Goal: Task Accomplishment & Management: Use online tool/utility

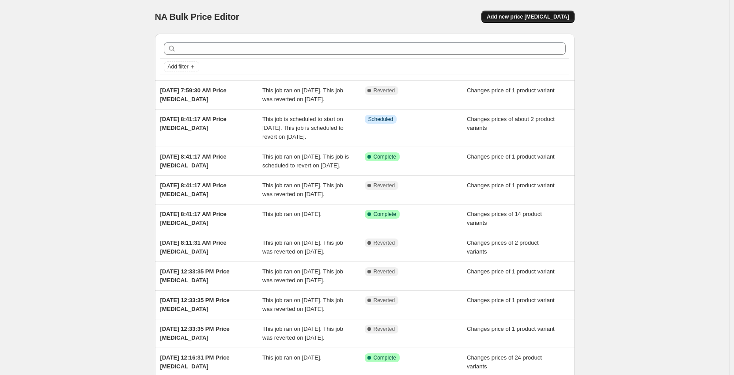
click at [568, 16] on span "Add new price [MEDICAL_DATA]" at bounding box center [528, 16] width 82 height 7
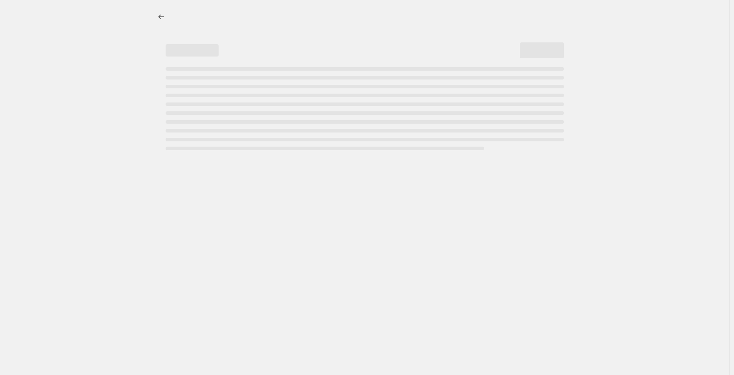
select select "percentage"
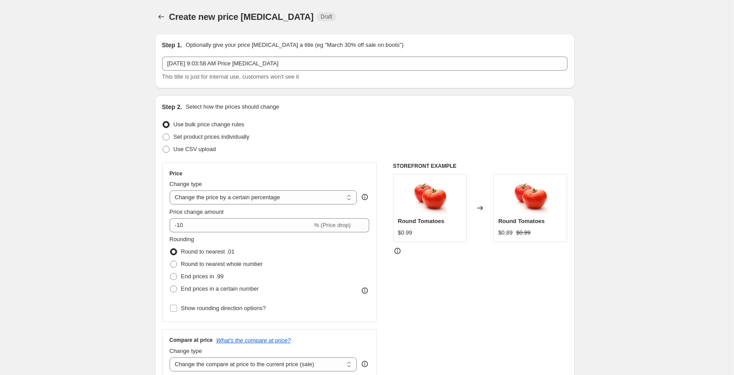
drag, startPoint x: 203, startPoint y: 141, endPoint x: 210, endPoint y: 159, distance: 19.6
click at [203, 141] on label "Set product prices individually" at bounding box center [205, 137] width 87 height 12
click at [163, 134] on input "Set product prices individually" at bounding box center [163, 133] width 0 height 0
radio input "true"
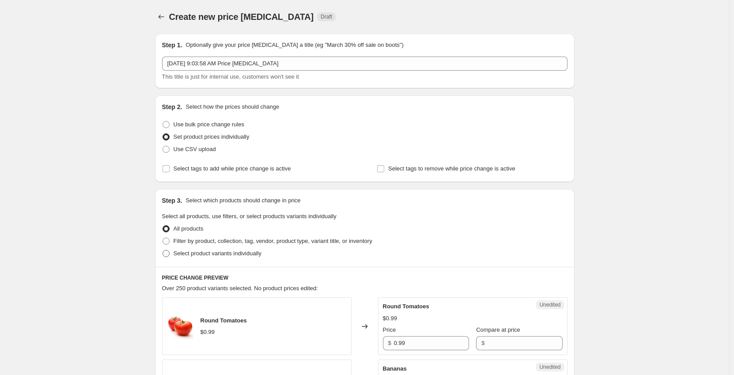
click at [194, 252] on span "Select product variants individually" at bounding box center [218, 253] width 88 height 7
click at [163, 250] on input "Select product variants individually" at bounding box center [163, 250] width 0 height 0
radio input "true"
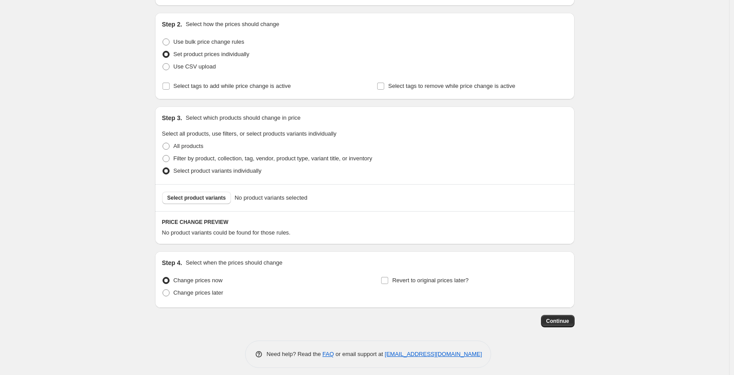
scroll to position [89, 0]
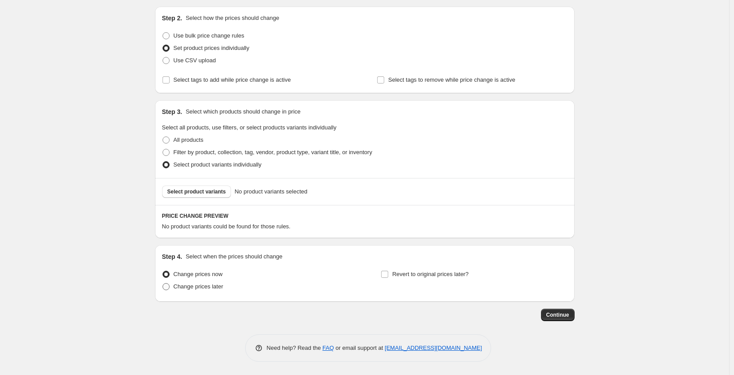
click at [186, 286] on span "Change prices later" at bounding box center [199, 286] width 50 height 7
click at [163, 284] on input "Change prices later" at bounding box center [163, 283] width 0 height 0
radio input "true"
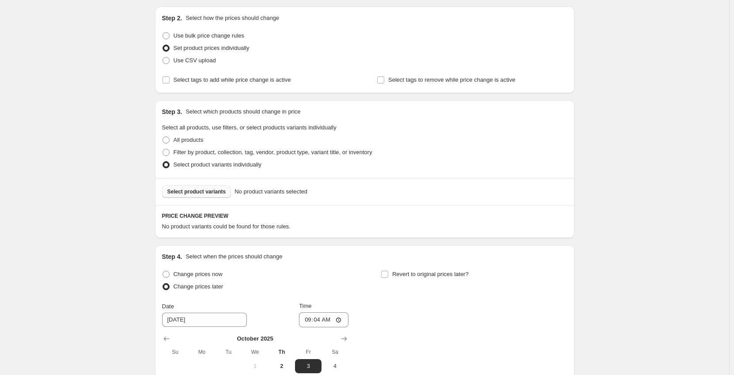
click at [195, 189] on span "Select product variants" at bounding box center [196, 191] width 59 height 7
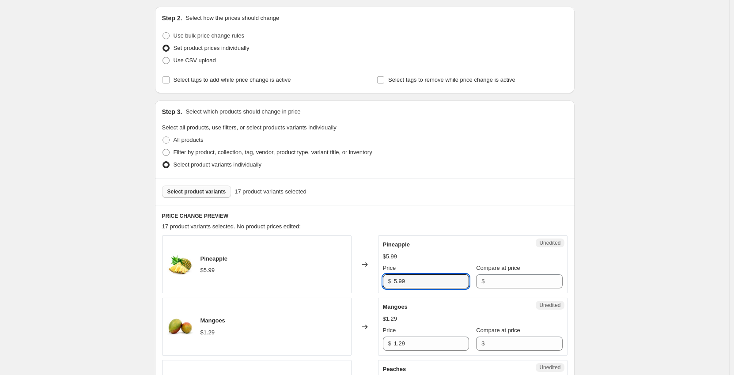
drag, startPoint x: 403, startPoint y: 281, endPoint x: 353, endPoint y: 277, distance: 50.9
click at [353, 278] on div "Pineapple $5.99 Changed to Unedited Pineapple $5.99 Price $ 5.99 Compare at pri…" at bounding box center [365, 264] width 406 height 58
type input "3.99"
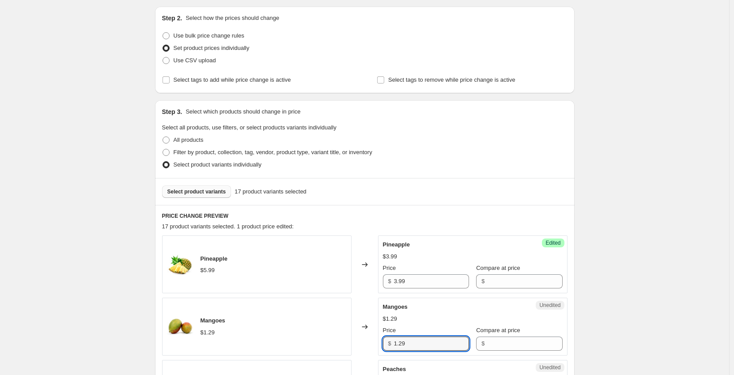
drag, startPoint x: 405, startPoint y: 342, endPoint x: 368, endPoint y: 342, distance: 37.1
click at [368, 342] on div "Mangoes $1.29 Changed to Unedited Mangoes $1.29 Price $ 1.29 Compare at price $" at bounding box center [365, 327] width 406 height 58
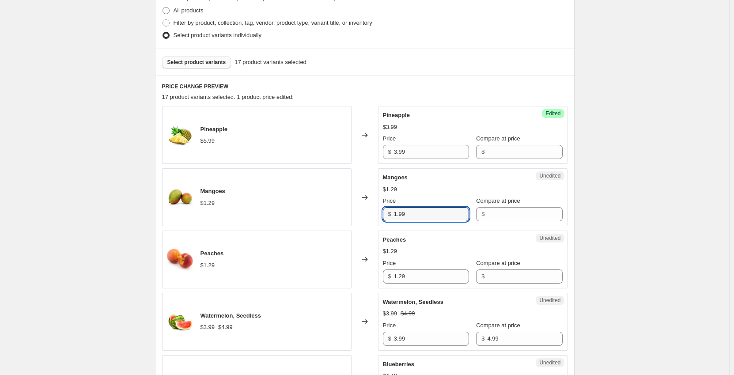
scroll to position [221, 0]
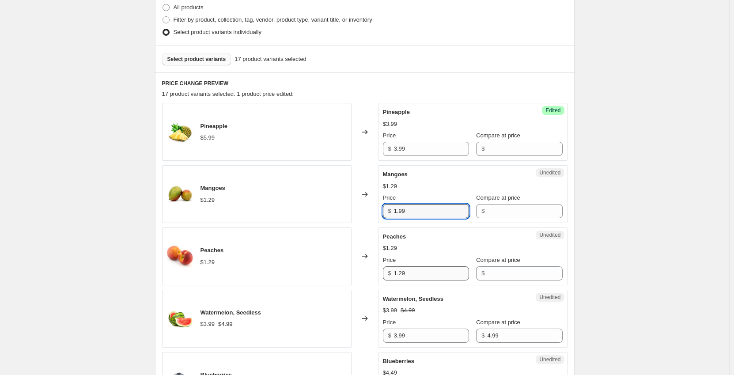
type input "1.99"
click at [437, 274] on input "1.29" at bounding box center [431, 273] width 75 height 14
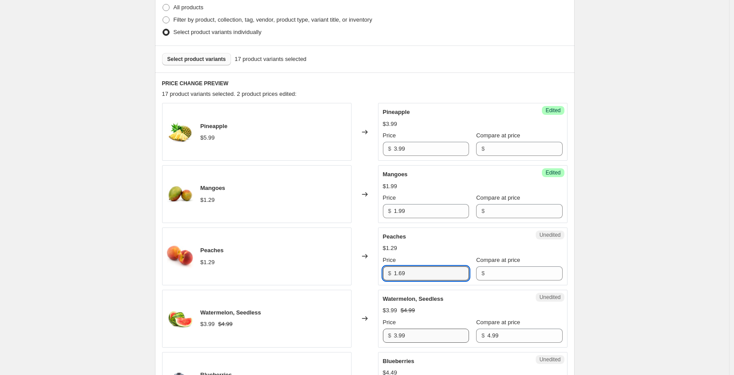
type input "1.69"
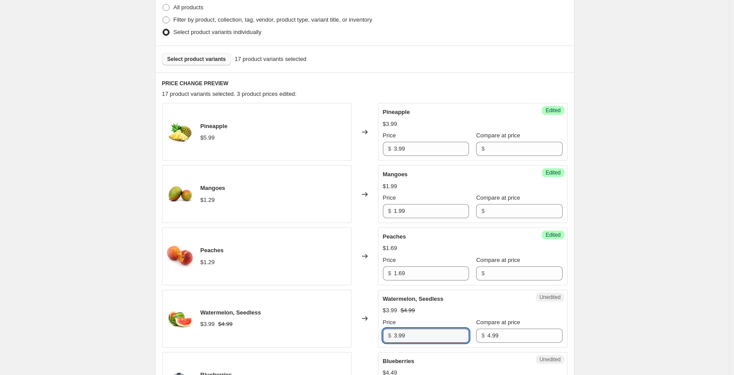
drag, startPoint x: 437, startPoint y: 341, endPoint x: 364, endPoint y: 336, distance: 73.0
click at [364, 336] on div "Watermelon, Seedless $3.99 $4.99 Changed to Unedited Watermelon, Seedless $3.99…" at bounding box center [365, 319] width 406 height 58
type input "4.99"
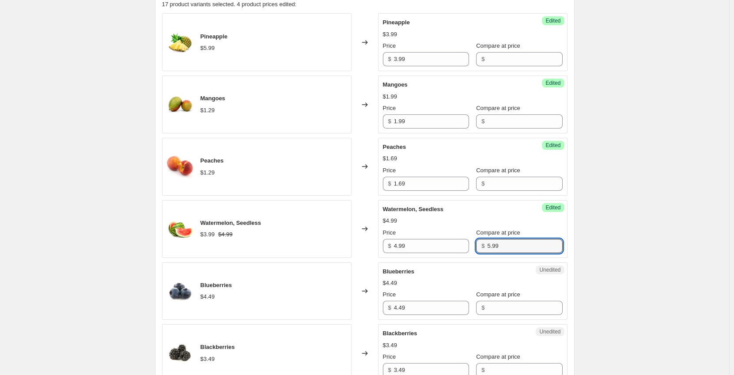
scroll to position [354, 0]
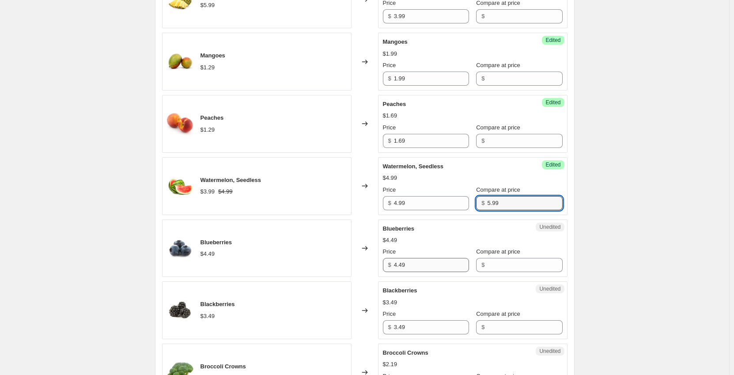
type input "5.99"
click at [415, 266] on input "4.49" at bounding box center [431, 265] width 75 height 14
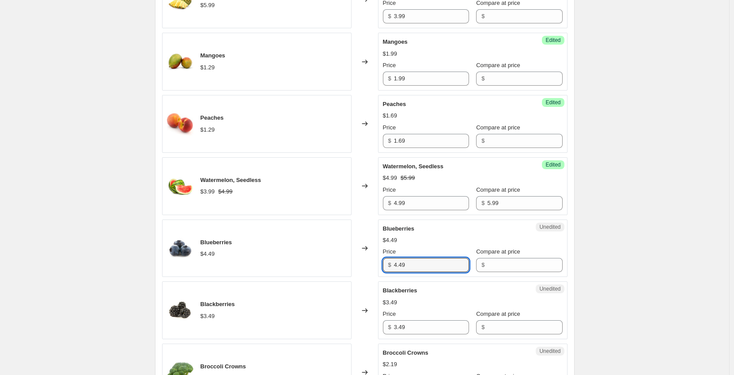
drag, startPoint x: 392, startPoint y: 265, endPoint x: 370, endPoint y: 269, distance: 22.9
click at [371, 268] on div "Blueberries $4.49 Changed to Unedited Blueberries $4.49 Price $ 4.49 Compare at…" at bounding box center [365, 249] width 406 height 58
type input "5.99"
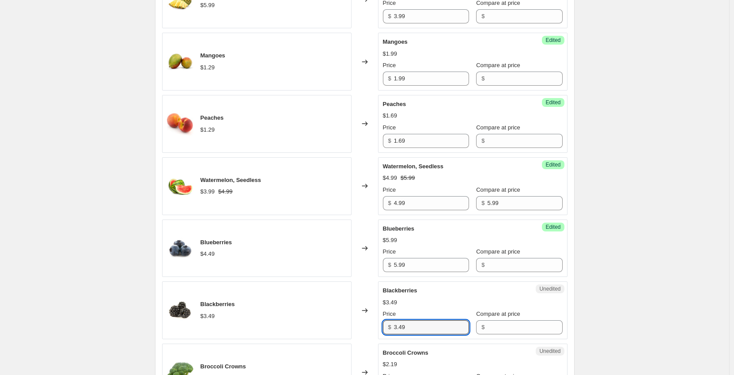
drag, startPoint x: 391, startPoint y: 330, endPoint x: 378, endPoint y: 330, distance: 13.3
click at [378, 330] on div "Blackberries $3.49 Changed to Unedited Blackberries $3.49 Price $ 3.49 Compare …" at bounding box center [365, 310] width 406 height 58
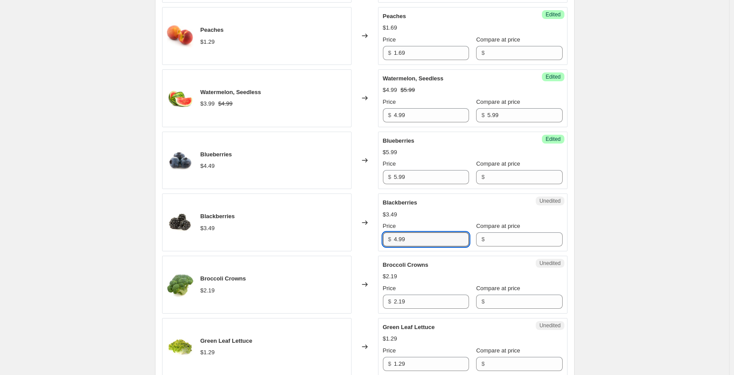
scroll to position [442, 0]
type input "4.99"
click at [417, 299] on input "2.19" at bounding box center [431, 301] width 75 height 14
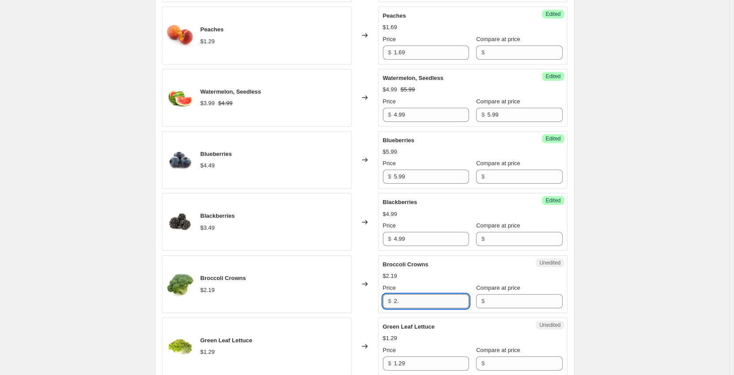
type input "2"
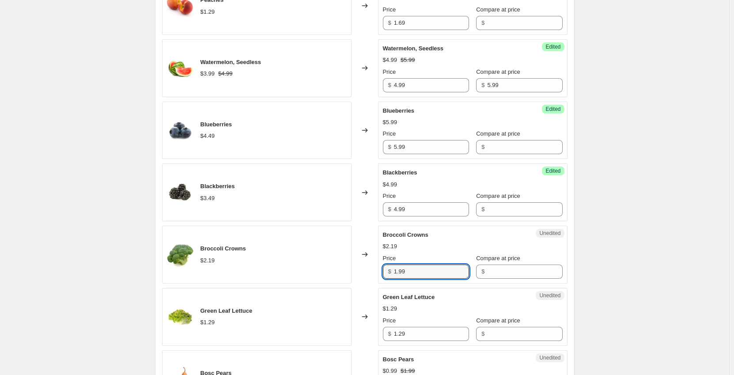
scroll to position [486, 0]
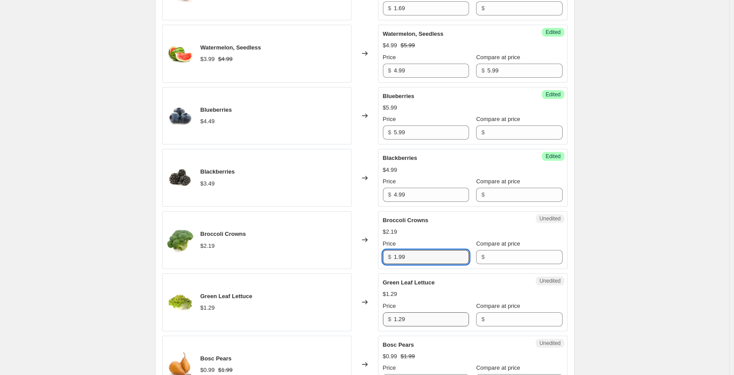
type input "1.99"
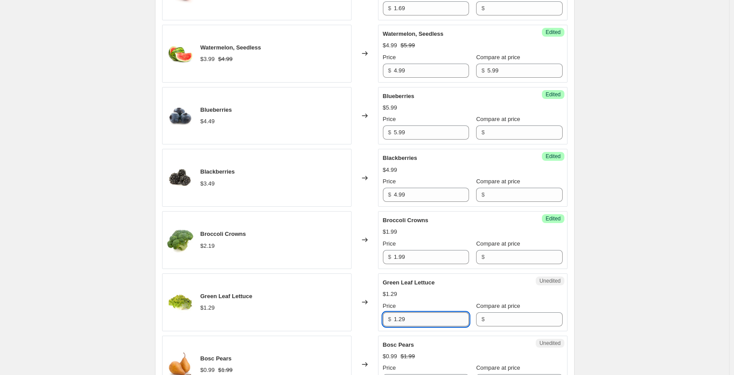
click at [426, 319] on input "1.29" at bounding box center [431, 319] width 75 height 14
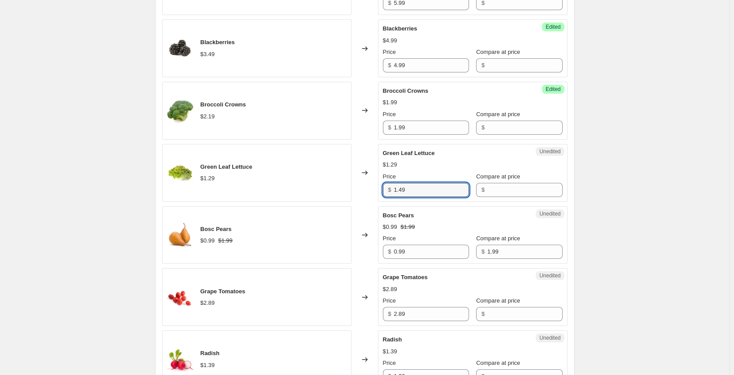
scroll to position [619, 0]
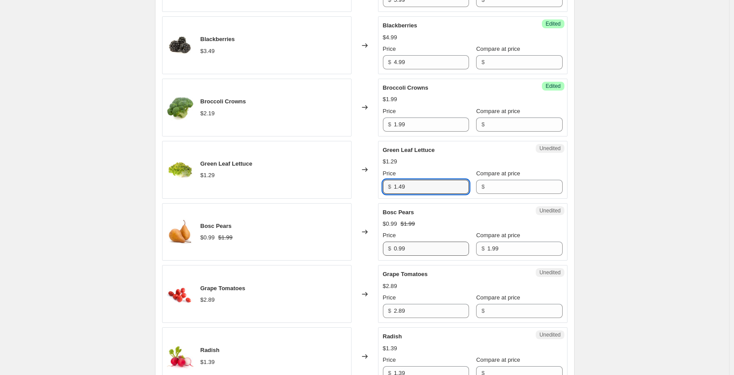
type input "1.49"
click at [419, 246] on input "0.99" at bounding box center [431, 249] width 75 height 14
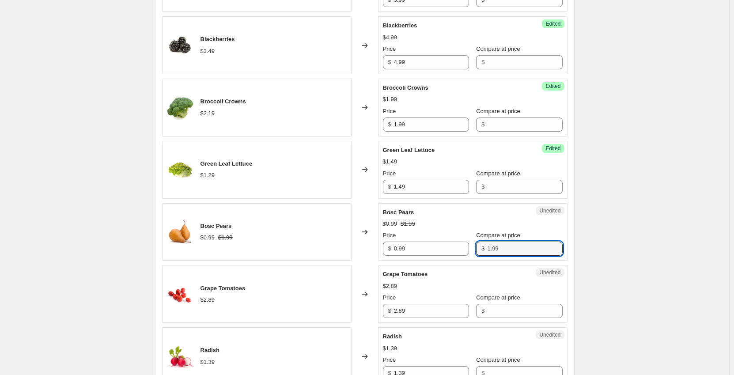
drag, startPoint x: 497, startPoint y: 249, endPoint x: 465, endPoint y: 251, distance: 32.3
click at [465, 251] on div "Price $ 0.99 Compare at price $ 1.99" at bounding box center [473, 243] width 180 height 25
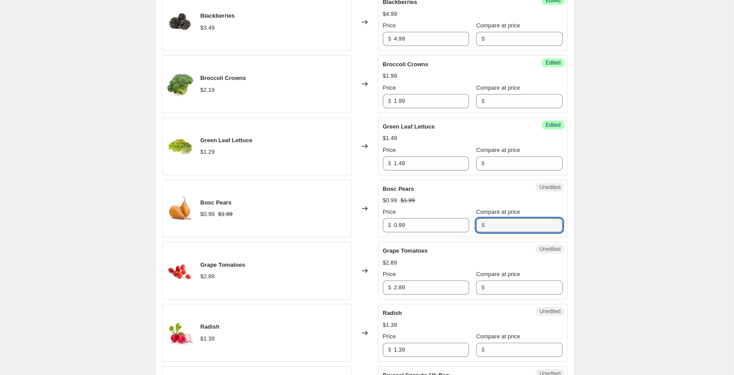
scroll to position [663, 0]
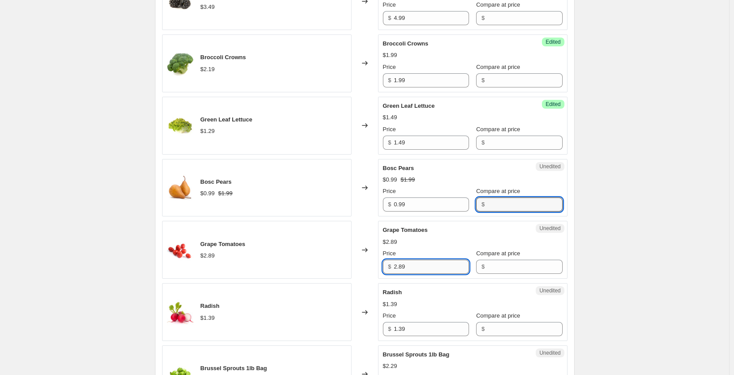
click at [417, 268] on input "2.89" at bounding box center [431, 267] width 75 height 14
type input "2.29"
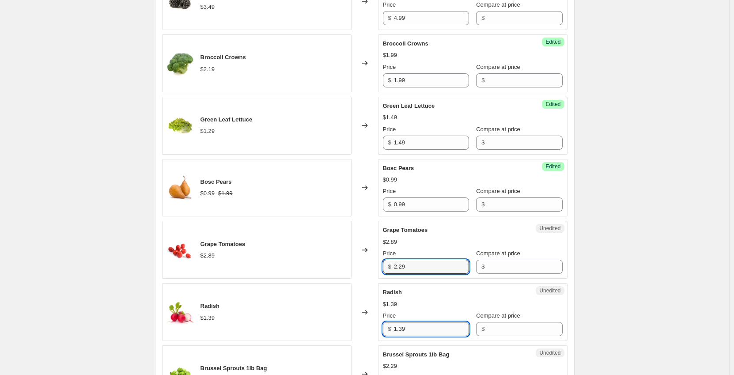
click at [423, 330] on input "1.39" at bounding box center [431, 329] width 75 height 14
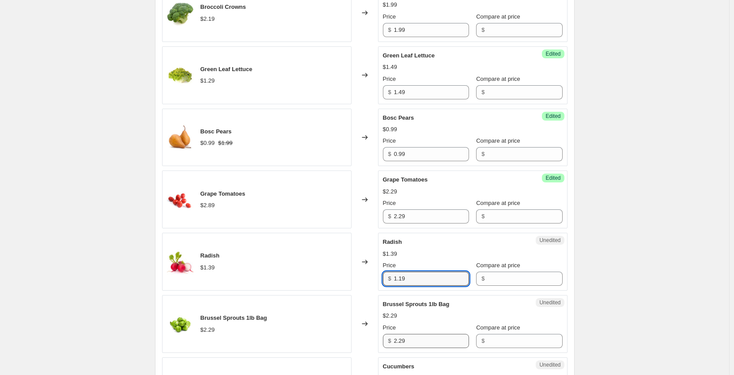
scroll to position [751, 0]
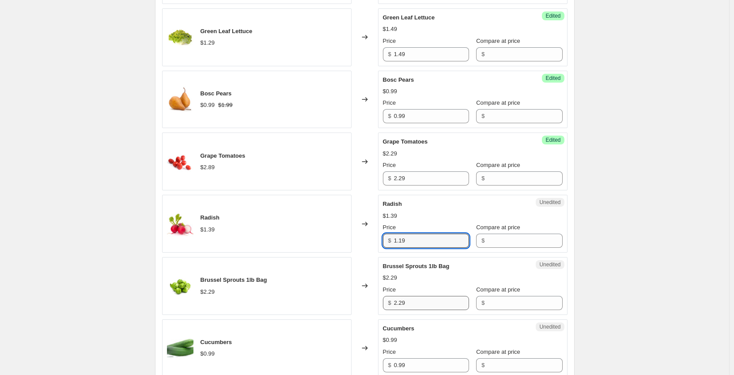
type input "1.19"
click at [423, 304] on input "2.29" at bounding box center [431, 303] width 75 height 14
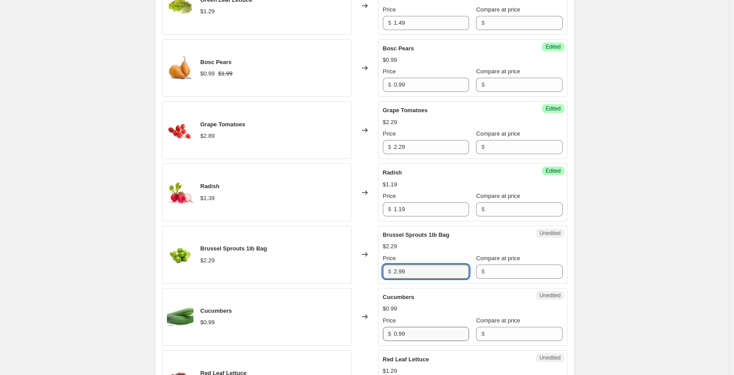
scroll to position [840, 0]
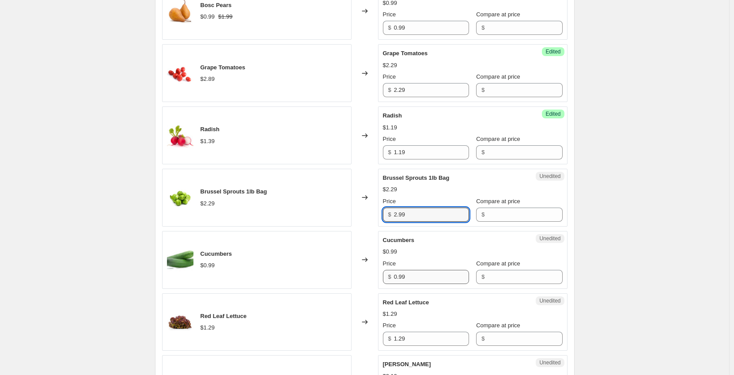
type input "2.99"
click at [420, 277] on input "0.99" at bounding box center [431, 277] width 75 height 14
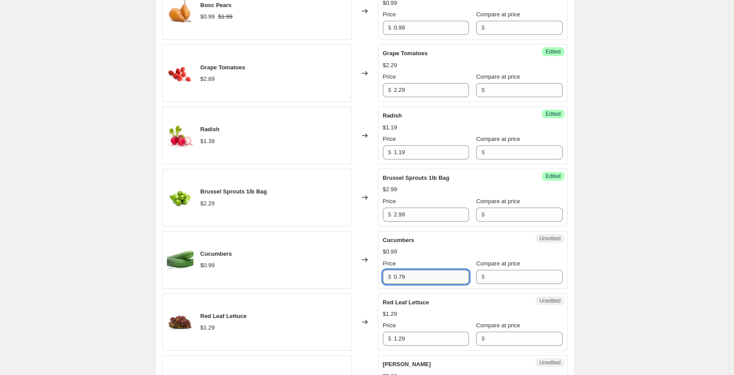
type input "0.79"
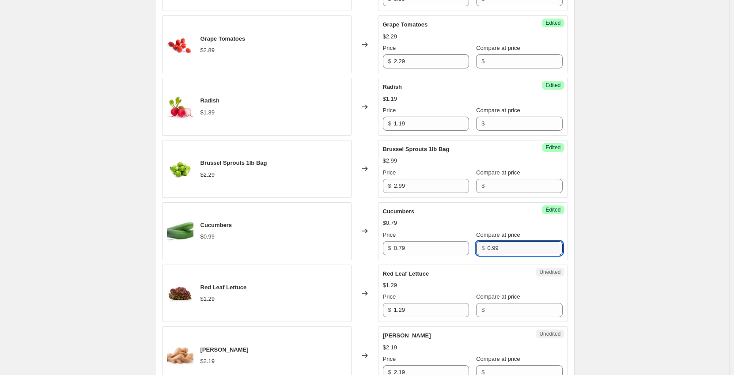
scroll to position [884, 0]
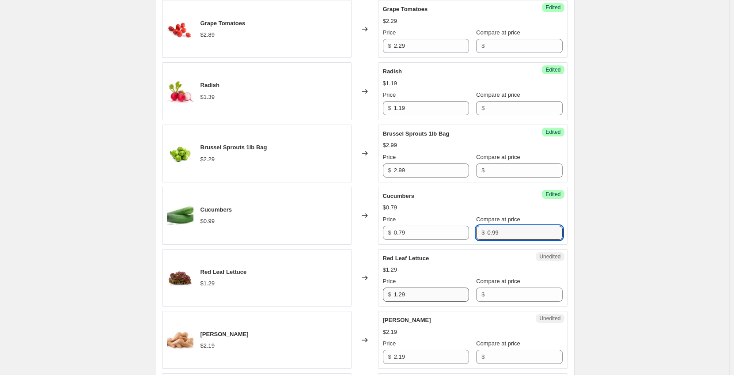
type input "0.99"
click at [417, 297] on input "1.29" at bounding box center [431, 295] width 75 height 14
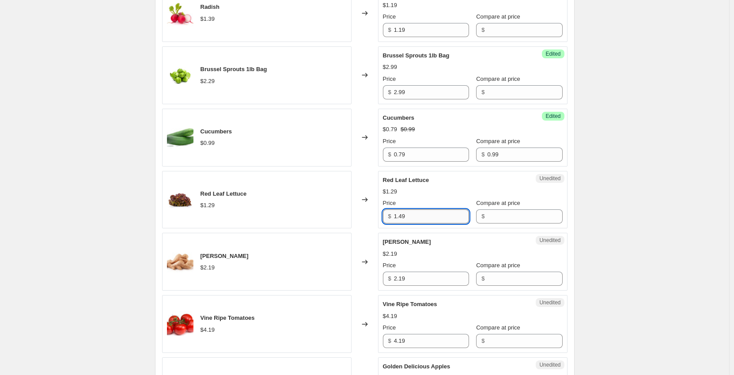
scroll to position [972, 0]
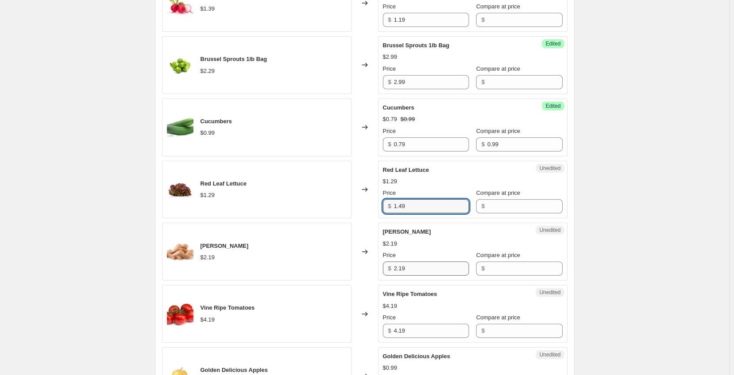
type input "1.49"
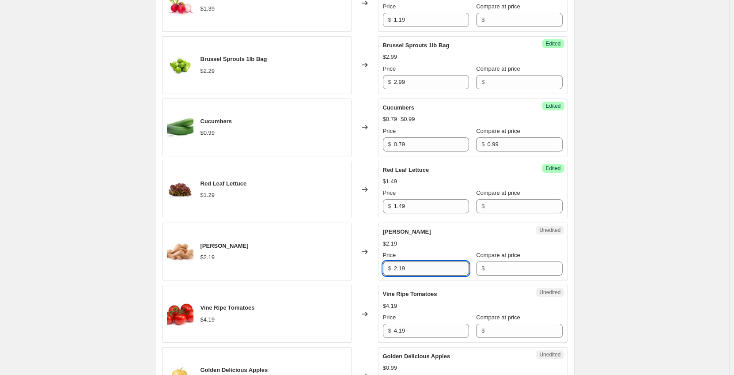
click at [420, 269] on input "2.19" at bounding box center [431, 269] width 75 height 14
type input "2"
type input "1.99"
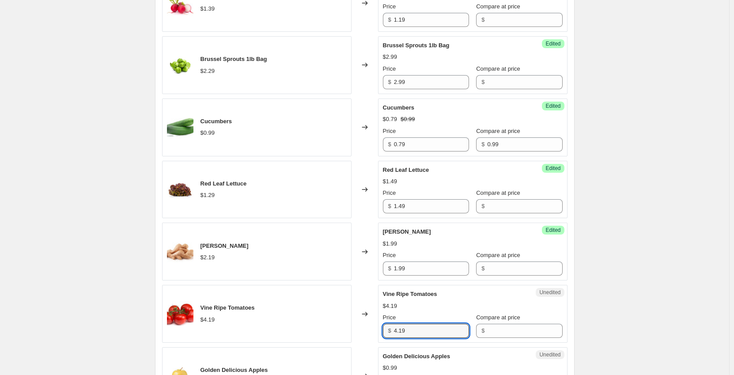
drag, startPoint x: 418, startPoint y: 326, endPoint x: 354, endPoint y: 328, distance: 64.1
click at [354, 328] on div "Vine Ripe Tomatoes $4.19 Changed to Unedited Vine Ripe Tomatoes $4.19 Price $ 4…" at bounding box center [365, 314] width 406 height 58
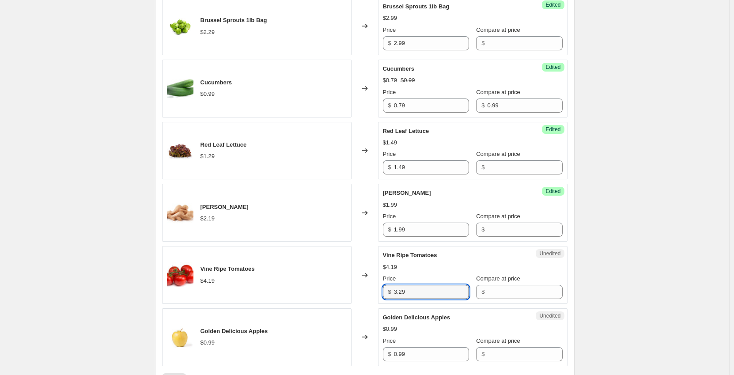
scroll to position [1061, 0]
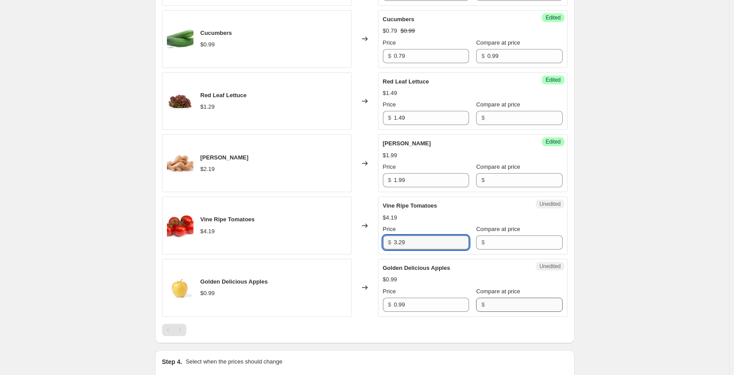
type input "3.29"
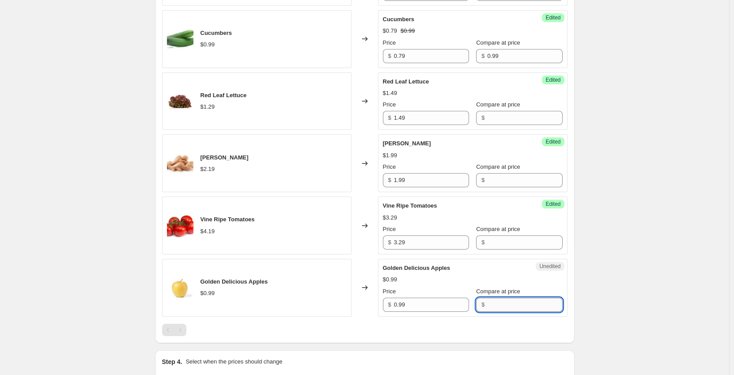
click at [491, 306] on input "Compare at price" at bounding box center [524, 305] width 75 height 14
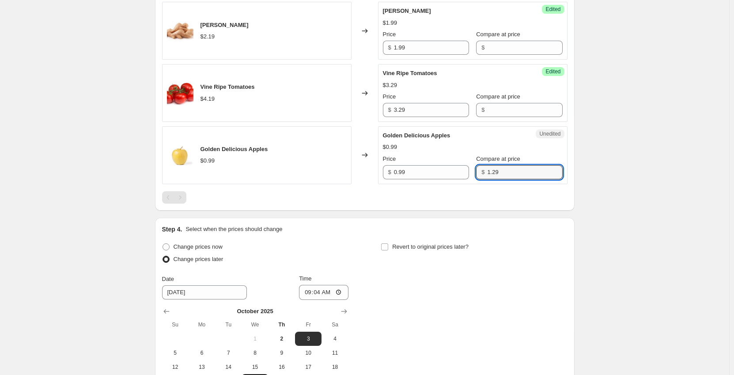
scroll to position [1282, 0]
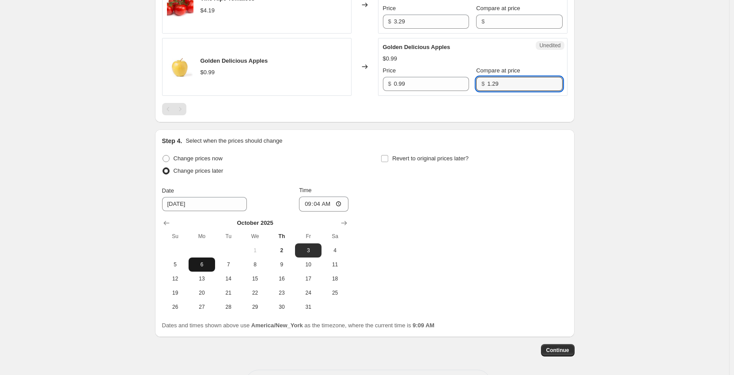
type input "1.29"
drag, startPoint x: 203, startPoint y: 264, endPoint x: 244, endPoint y: 245, distance: 45.7
click at [203, 263] on span "6" at bounding box center [201, 264] width 19 height 7
type input "[DATE]"
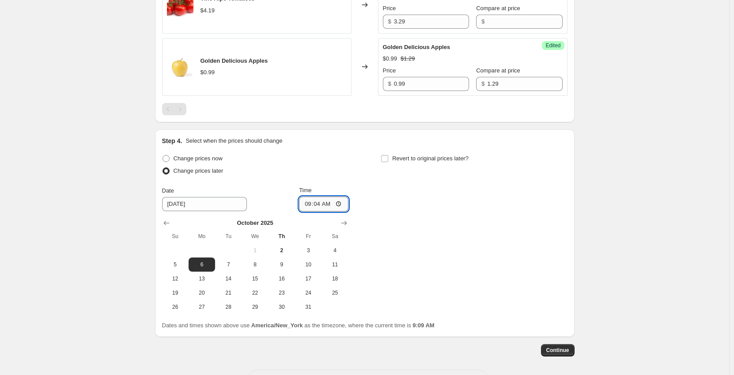
click at [307, 206] on input "09:04" at bounding box center [323, 204] width 49 height 15
type input "00:01"
click at [567, 351] on span "Continue" at bounding box center [557, 350] width 23 height 7
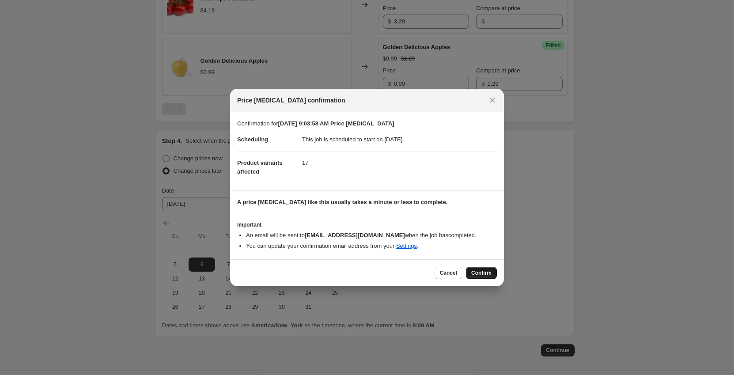
click at [489, 270] on span "Confirm" at bounding box center [481, 272] width 20 height 7
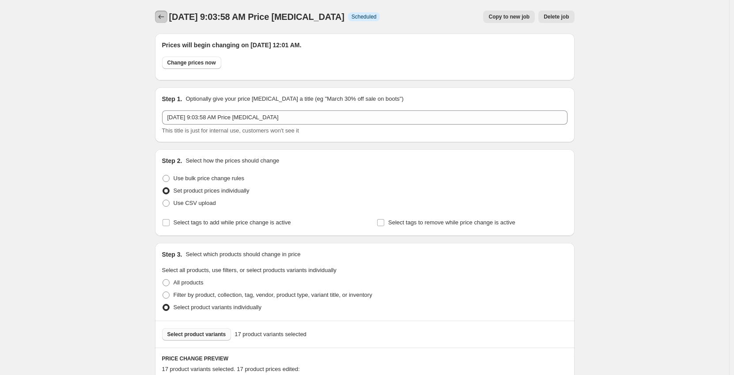
click at [164, 14] on icon "Price change jobs" at bounding box center [161, 16] width 9 height 9
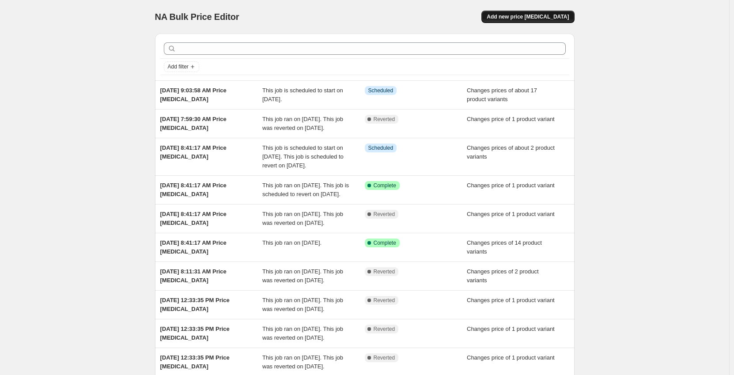
click at [527, 17] on span "Add new price [MEDICAL_DATA]" at bounding box center [528, 16] width 82 height 7
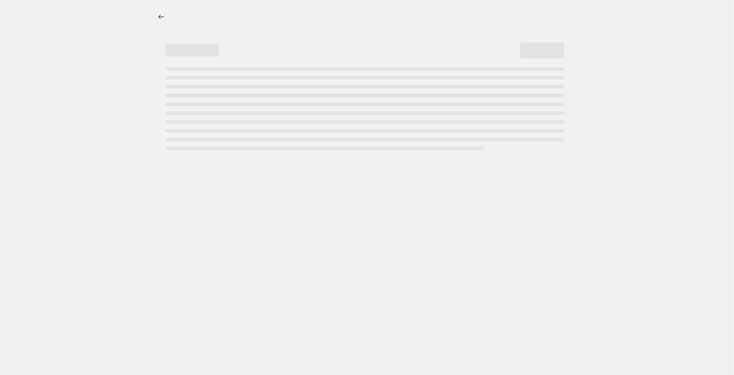
select select "percentage"
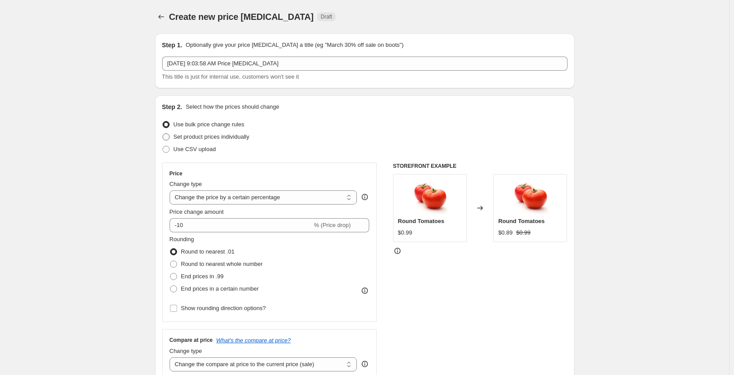
click at [197, 137] on span "Set product prices individually" at bounding box center [212, 136] width 76 height 7
click at [163, 134] on input "Set product prices individually" at bounding box center [163, 133] width 0 height 0
radio input "true"
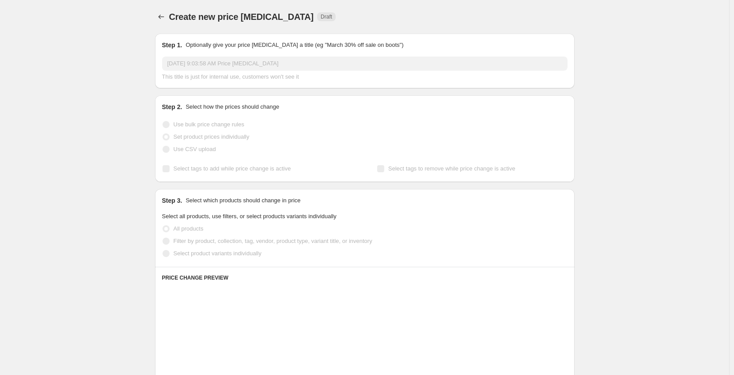
click at [184, 253] on span "Select product variants individually" at bounding box center [218, 253] width 88 height 7
click at [163, 250] on input "Select product variants individually" at bounding box center [163, 250] width 0 height 0
radio input "true"
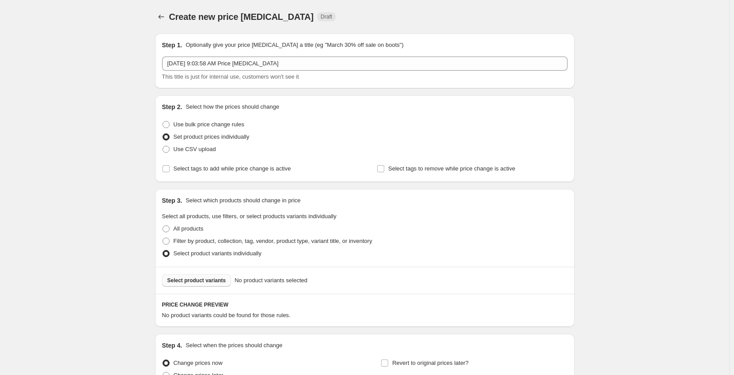
click at [189, 283] on span "Select product variants" at bounding box center [196, 280] width 59 height 7
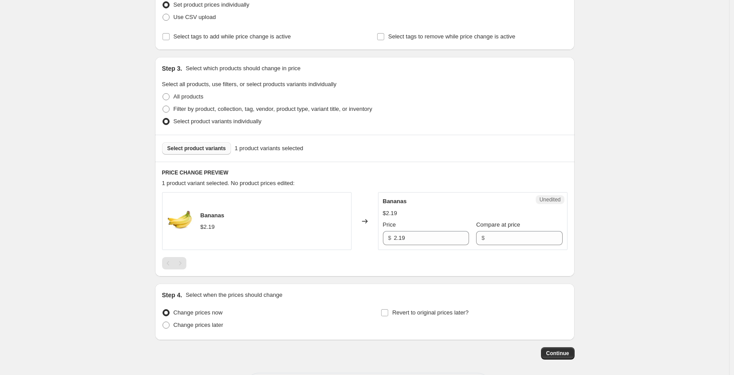
scroll to position [133, 0]
drag, startPoint x: 417, startPoint y: 239, endPoint x: 356, endPoint y: 241, distance: 61.9
click at [356, 241] on div "Bananas $2.19 Changed to Unedited Bananas $2.19 Price $ 2.19 Compare at price $" at bounding box center [365, 221] width 406 height 58
type input "1.69"
click at [195, 329] on span "Change prices later" at bounding box center [199, 324] width 50 height 9
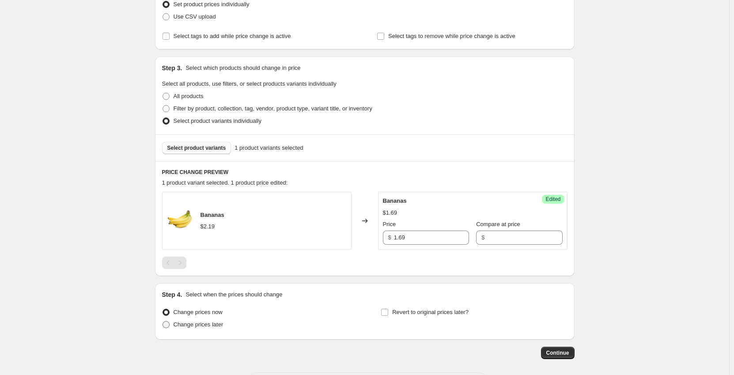
click at [163, 322] on input "Change prices later" at bounding box center [163, 321] width 0 height 0
radio input "true"
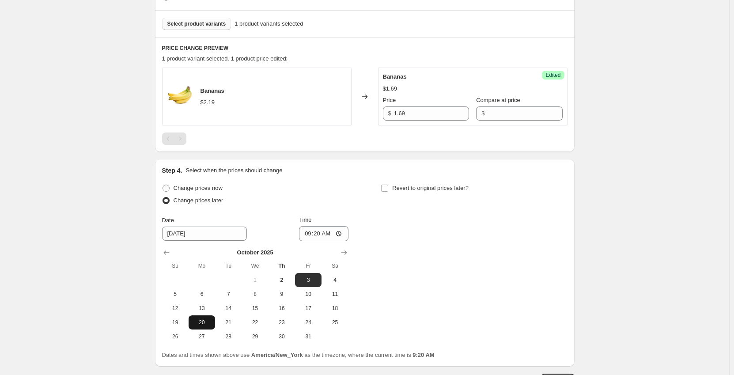
scroll to position [265, 0]
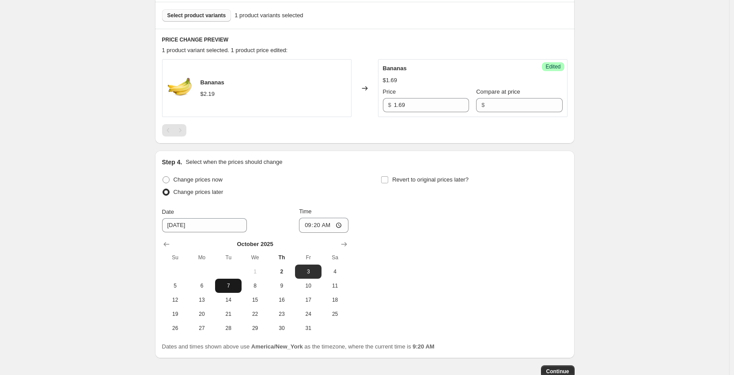
click at [225, 285] on span "7" at bounding box center [228, 285] width 19 height 7
type input "[DATE]"
click at [310, 224] on input "09:20" at bounding box center [323, 225] width 49 height 15
type input "00:01"
click at [388, 179] on input "Revert to original prices later?" at bounding box center [384, 179] width 7 height 7
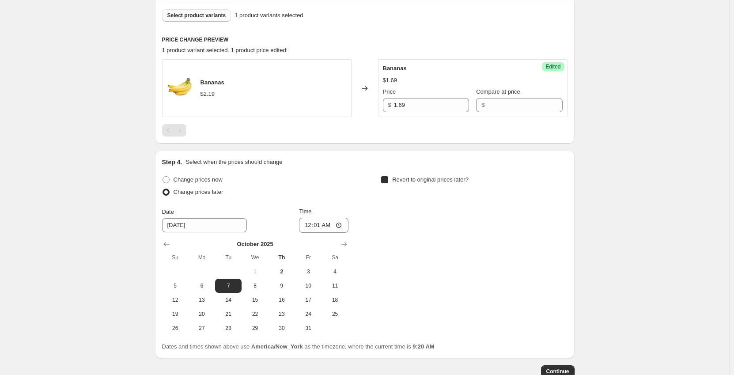
checkbox input "true"
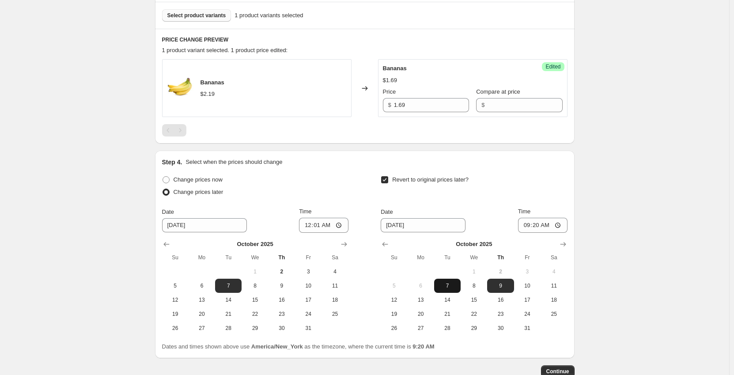
click at [445, 282] on span "7" at bounding box center [447, 285] width 19 height 7
type input "[DATE]"
click at [526, 226] on input "09:20" at bounding box center [542, 225] width 49 height 15
type input "23:59"
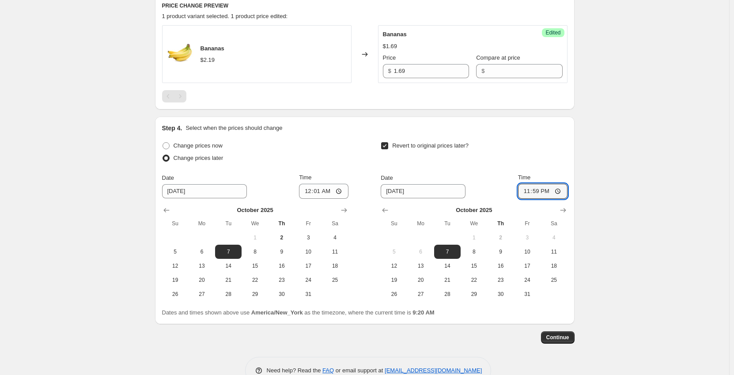
scroll to position [309, 0]
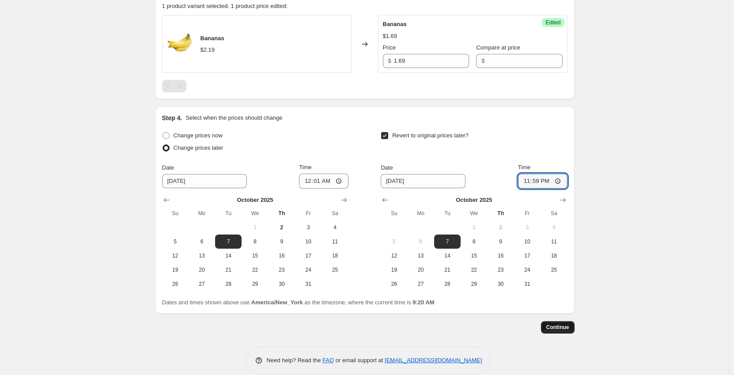
click at [567, 330] on span "Continue" at bounding box center [557, 327] width 23 height 7
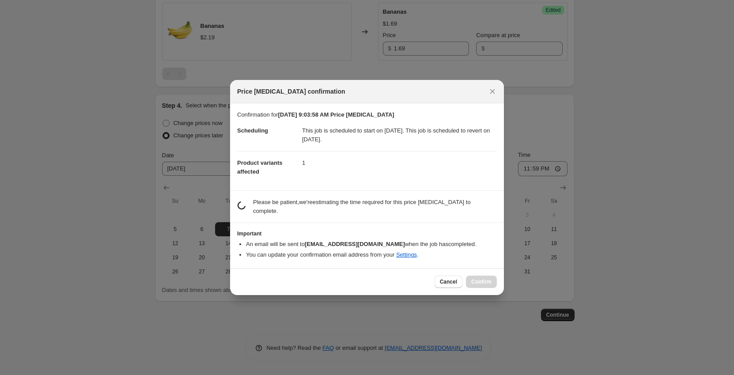
scroll to position [0, 0]
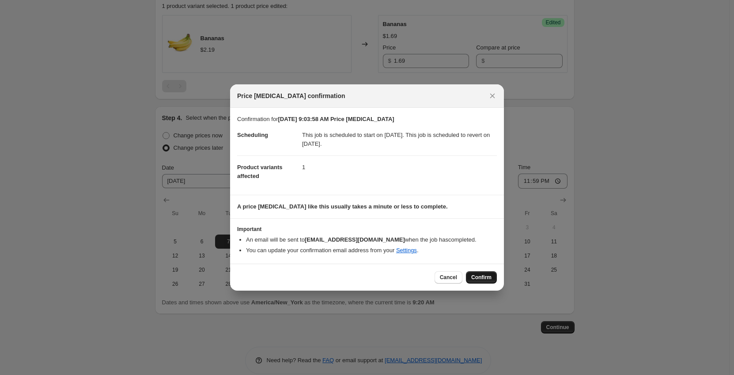
click at [477, 277] on span "Confirm" at bounding box center [481, 277] width 20 height 7
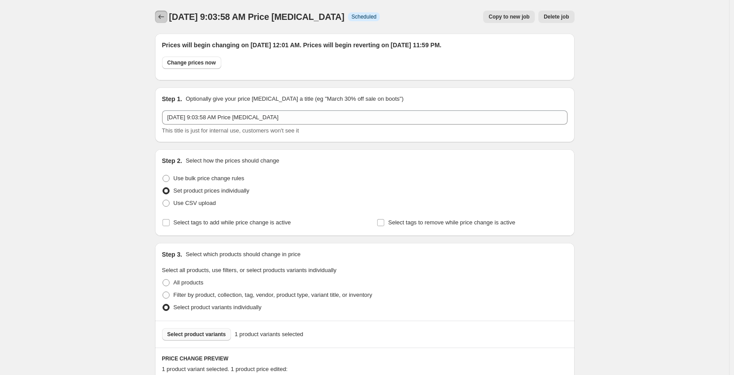
click at [160, 15] on icon "Price change jobs" at bounding box center [161, 16] width 9 height 9
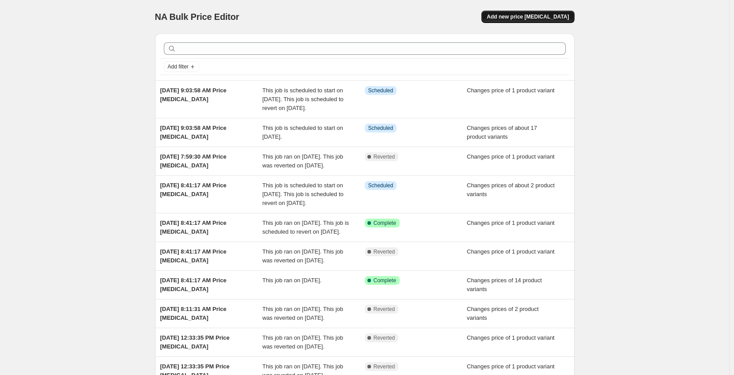
click at [536, 17] on span "Add new price [MEDICAL_DATA]" at bounding box center [528, 16] width 82 height 7
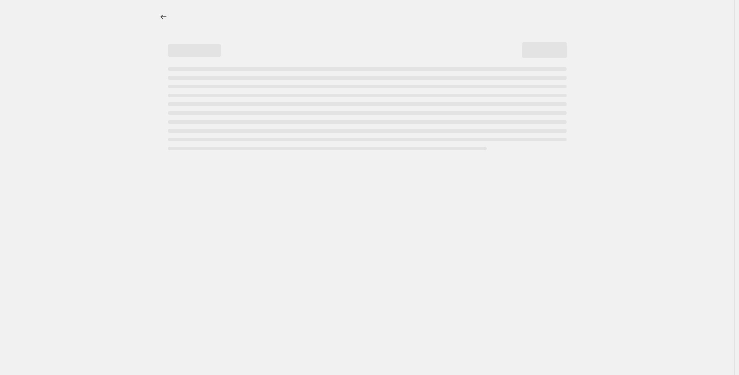
select select "percentage"
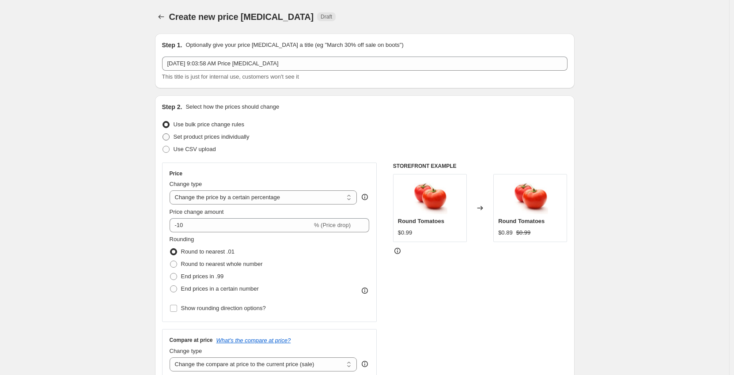
click at [210, 136] on span "Set product prices individually" at bounding box center [212, 136] width 76 height 7
click at [163, 134] on input "Set product prices individually" at bounding box center [163, 133] width 0 height 0
radio input "true"
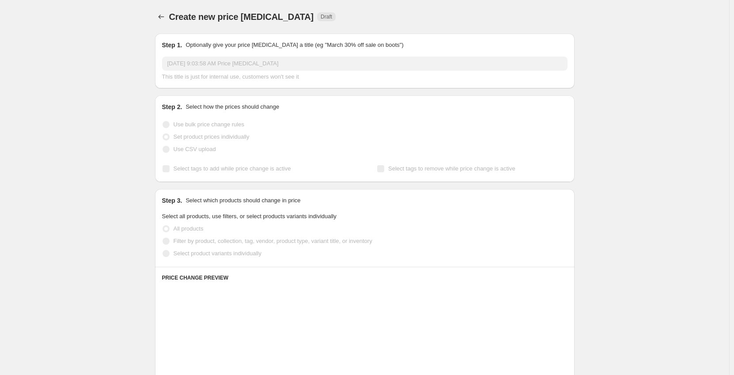
click at [198, 255] on span "Select product variants individually" at bounding box center [218, 253] width 88 height 7
click at [163, 250] on input "Select product variants individually" at bounding box center [163, 250] width 0 height 0
radio input "true"
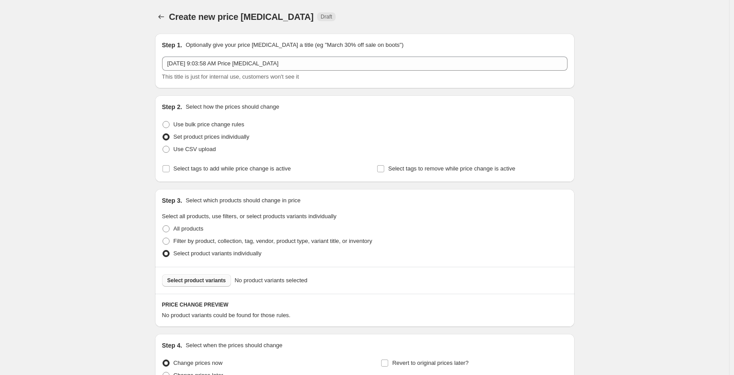
click at [190, 280] on span "Select product variants" at bounding box center [196, 280] width 59 height 7
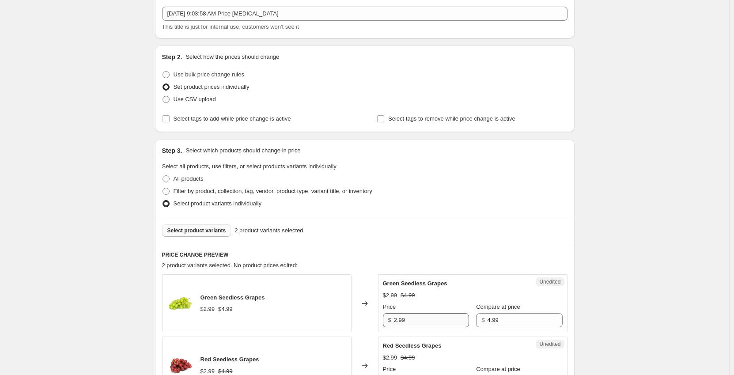
scroll to position [133, 0]
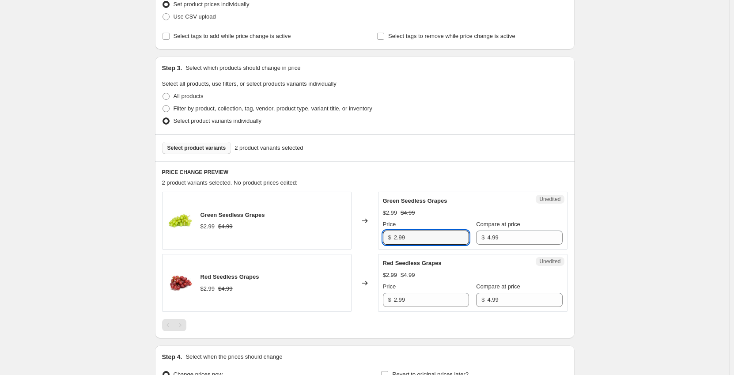
drag, startPoint x: 417, startPoint y: 238, endPoint x: 360, endPoint y: 243, distance: 56.8
click at [360, 243] on div "Green Seedless Grapes $2.99 $4.99 Changed to Unedited Green Seedless Grapes $2.…" at bounding box center [365, 221] width 406 height 58
type input "1.99"
drag, startPoint x: 409, startPoint y: 303, endPoint x: 352, endPoint y: 309, distance: 56.9
click at [353, 309] on div "Red Seedless Grapes $2.99 $4.99 Changed to Unedited Red Seedless Grapes $2.99 $…" at bounding box center [365, 283] width 406 height 58
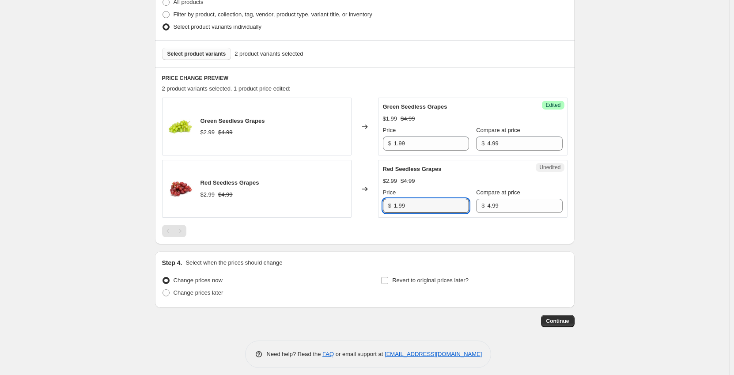
scroll to position [233, 0]
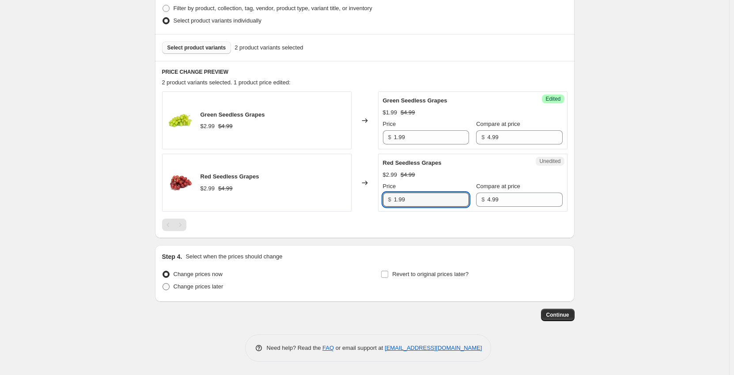
type input "1.99"
click at [199, 288] on span "Change prices later" at bounding box center [199, 286] width 50 height 7
click at [163, 284] on input "Change prices later" at bounding box center [163, 283] width 0 height 0
radio input "true"
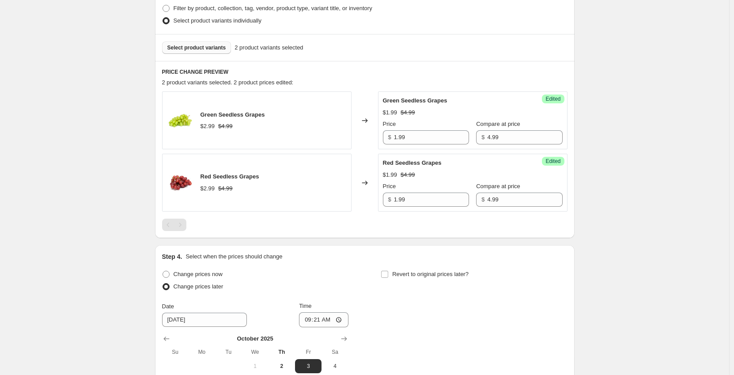
scroll to position [365, 0]
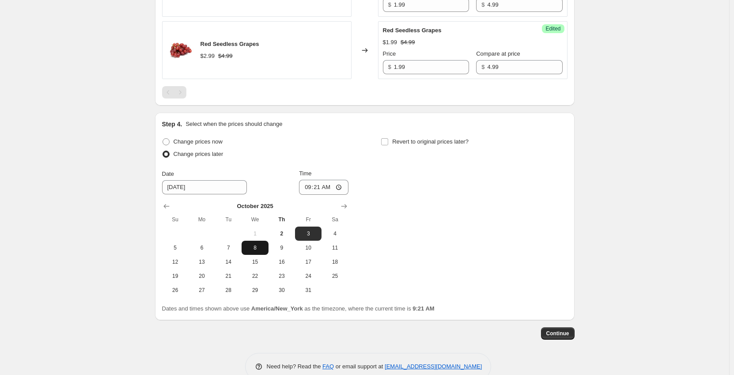
click at [263, 246] on span "8" at bounding box center [254, 247] width 19 height 7
type input "[DATE]"
click at [311, 184] on input "09:21" at bounding box center [323, 187] width 49 height 15
type input "00:01"
click at [385, 142] on input "Revert to original prices later?" at bounding box center [384, 141] width 7 height 7
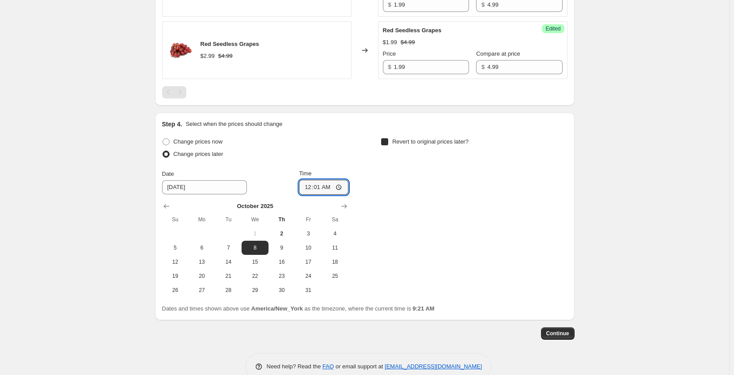
checkbox input "true"
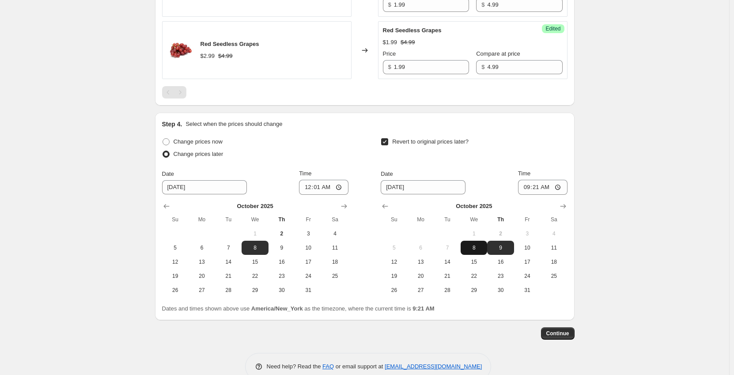
click at [476, 247] on span "8" at bounding box center [473, 247] width 19 height 7
type input "[DATE]"
click at [526, 188] on input "09:21" at bounding box center [542, 187] width 49 height 15
click at [528, 185] on input "15:21" at bounding box center [542, 187] width 49 height 15
type input "23:59"
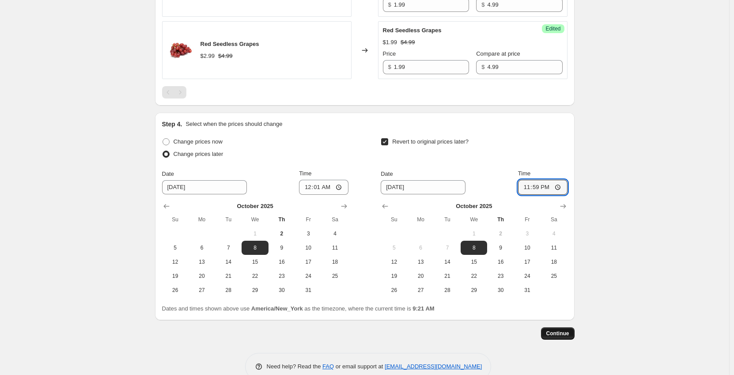
click at [559, 335] on span "Continue" at bounding box center [557, 333] width 23 height 7
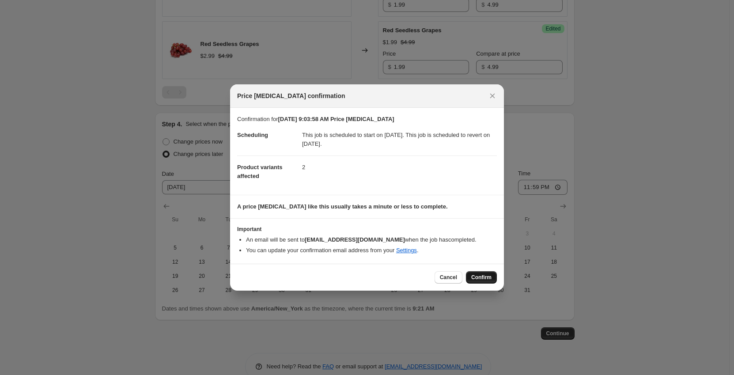
click at [485, 274] on button "Confirm" at bounding box center [481, 277] width 31 height 12
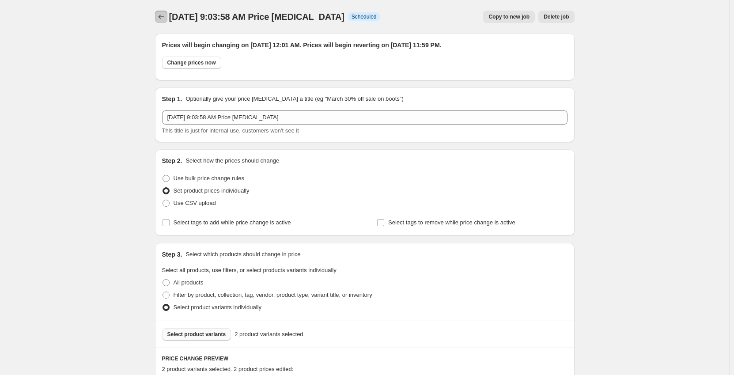
click at [166, 20] on icon "Price change jobs" at bounding box center [161, 16] width 9 height 9
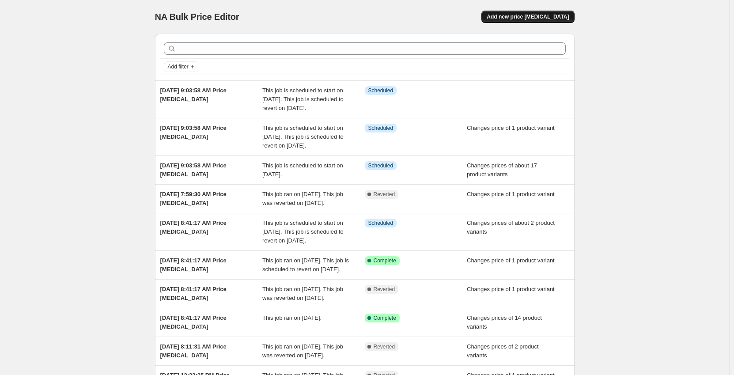
click at [555, 17] on span "Add new price [MEDICAL_DATA]" at bounding box center [528, 16] width 82 height 7
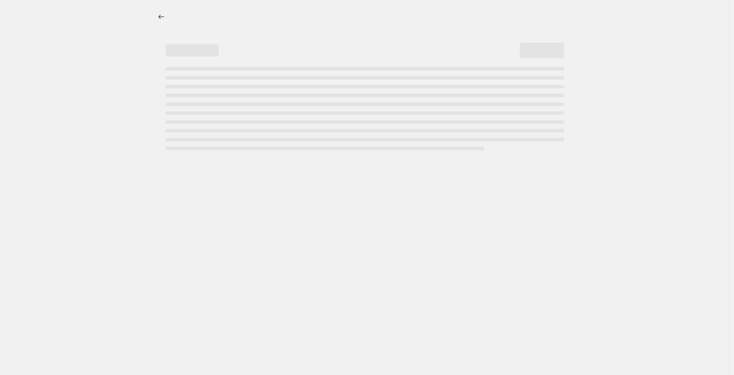
select select "percentage"
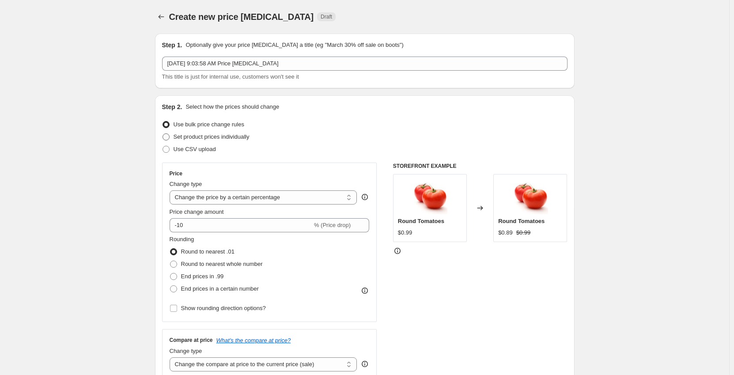
click at [198, 135] on span "Set product prices individually" at bounding box center [212, 136] width 76 height 7
click at [163, 134] on input "Set product prices individually" at bounding box center [163, 133] width 0 height 0
radio input "true"
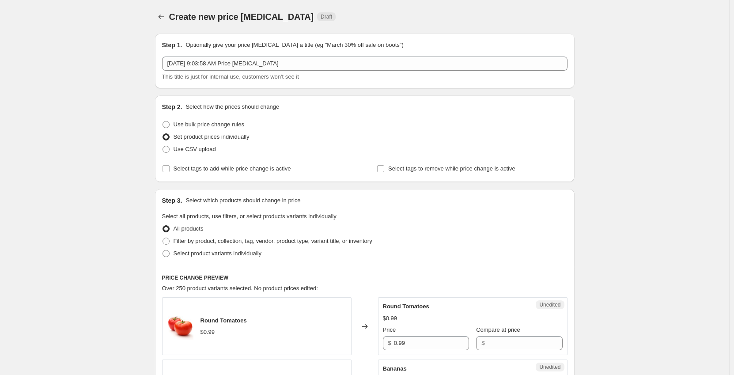
click at [210, 260] on div "Step 3. Select which products should change in price Select all products, use f…" at bounding box center [365, 228] width 420 height 78
click at [207, 257] on span "Select product variants individually" at bounding box center [218, 253] width 88 height 7
click at [163, 250] on input "Select product variants individually" at bounding box center [163, 250] width 0 height 0
radio input "true"
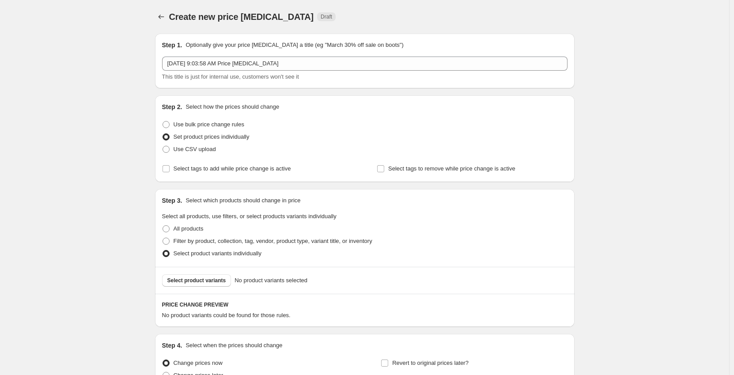
click at [201, 285] on button "Select product variants" at bounding box center [196, 280] width 69 height 12
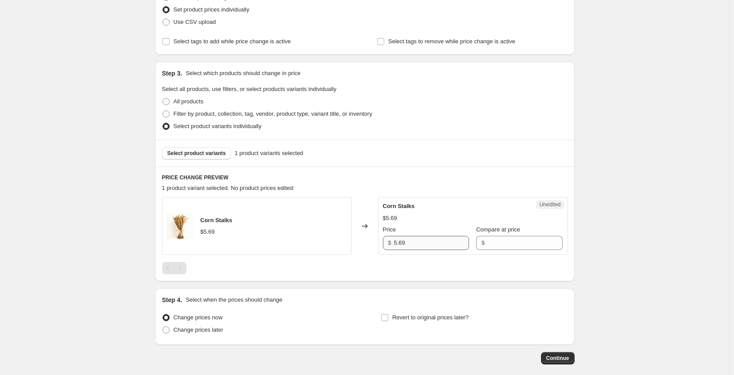
scroll to position [133, 0]
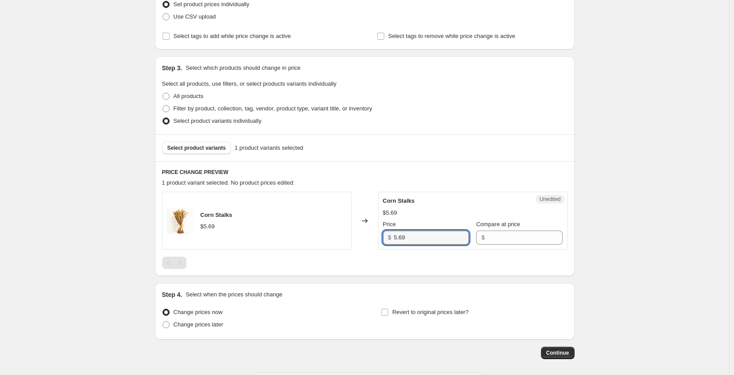
drag, startPoint x: 417, startPoint y: 238, endPoint x: 352, endPoint y: 241, distance: 65.0
click at [352, 241] on div "Corn Stalks $5.69 Changed to Unedited Corn Stalks $5.69 Price $ 5.69 Compare at…" at bounding box center [365, 221] width 406 height 58
type input "3.99"
click at [214, 325] on span "Change prices later" at bounding box center [199, 324] width 50 height 7
click at [163, 322] on input "Change prices later" at bounding box center [163, 321] width 0 height 0
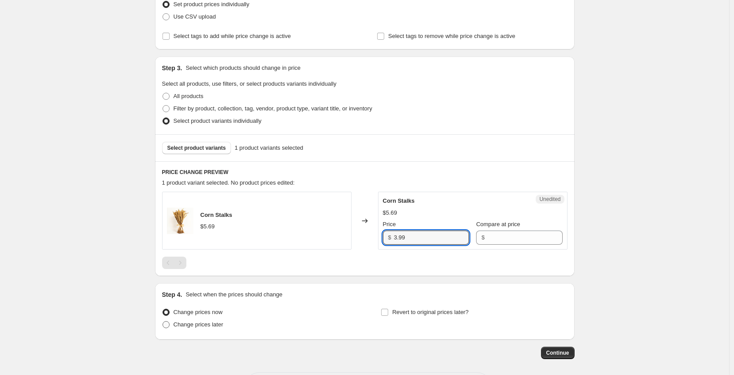
radio input "true"
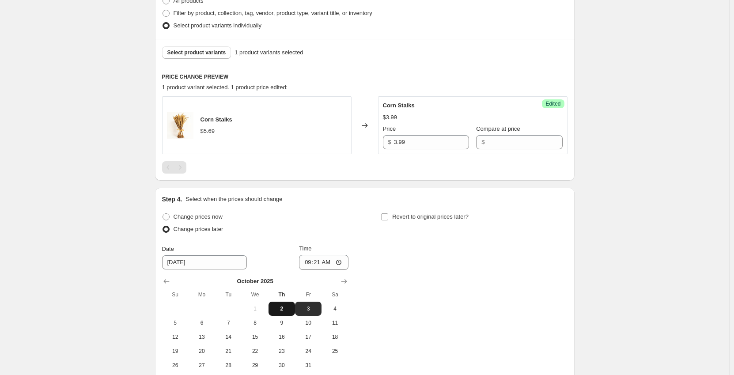
scroll to position [265, 0]
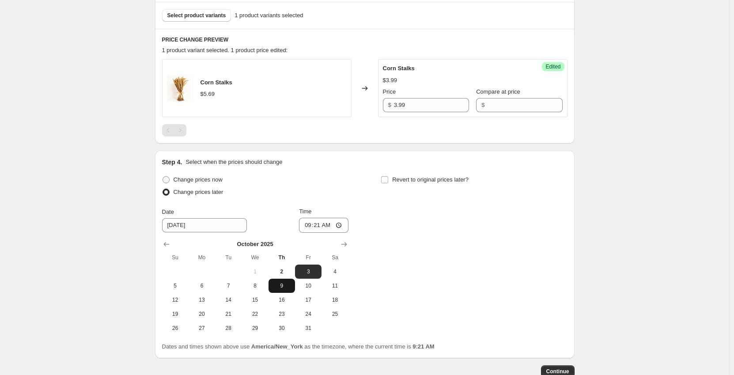
click at [281, 288] on span "9" at bounding box center [281, 285] width 19 height 7
type input "[DATE]"
click at [310, 227] on input "09:21" at bounding box center [323, 225] width 49 height 15
type input "00:01"
click at [388, 180] on input "Revert to original prices later?" at bounding box center [384, 179] width 7 height 7
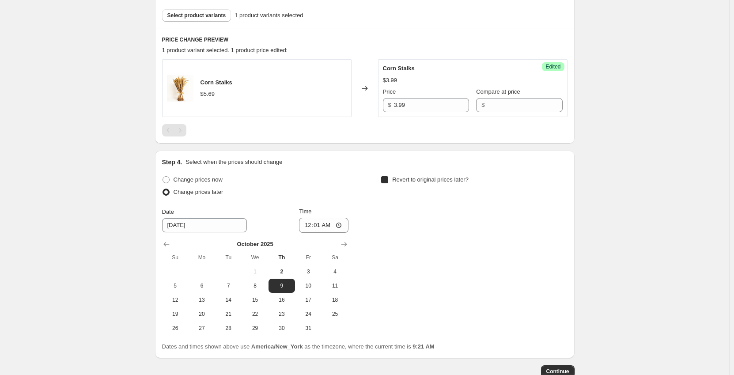
checkbox input "true"
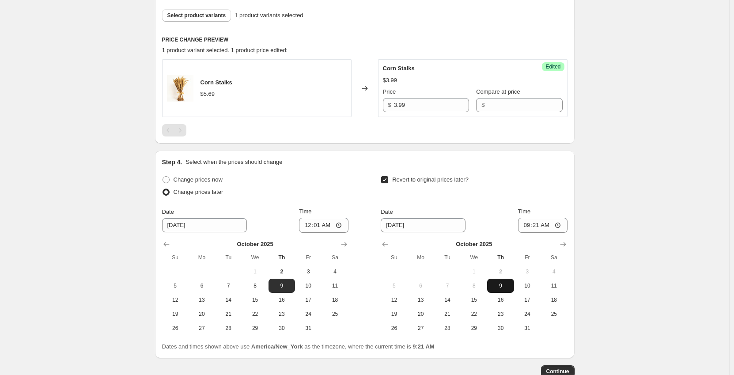
click at [500, 285] on span "9" at bounding box center [500, 285] width 19 height 7
click at [530, 227] on input "09:21" at bounding box center [542, 225] width 49 height 15
type input "23:59"
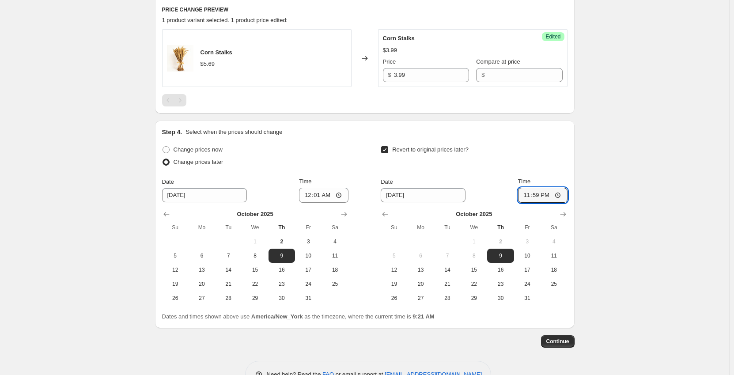
scroll to position [309, 0]
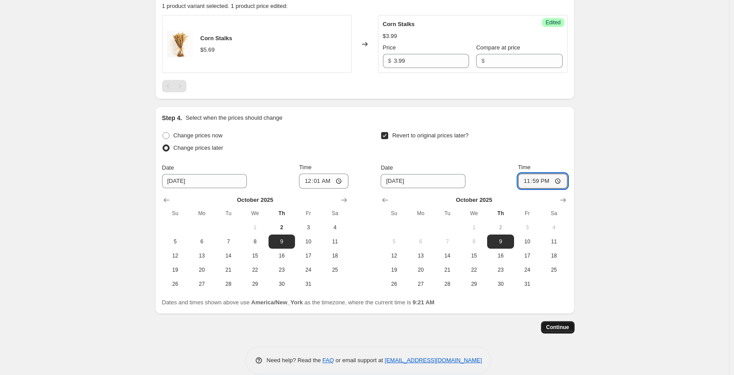
click at [556, 327] on span "Continue" at bounding box center [557, 327] width 23 height 7
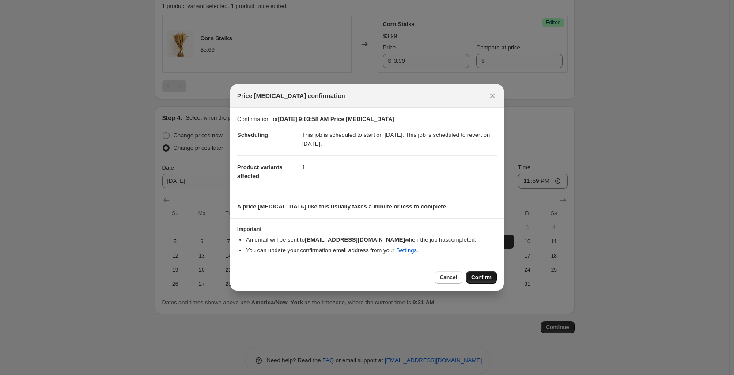
click at [478, 279] on span "Confirm" at bounding box center [481, 277] width 20 height 7
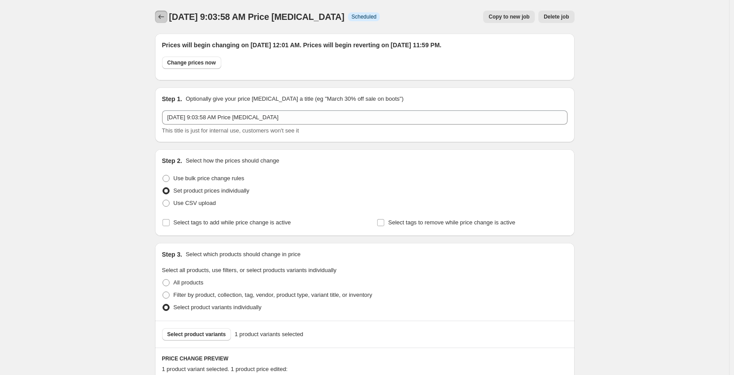
click at [167, 16] on button "Price change jobs" at bounding box center [161, 17] width 12 height 12
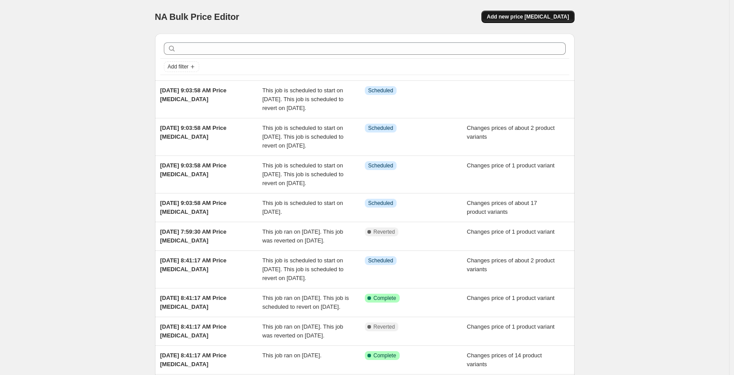
click at [516, 13] on button "Add new price [MEDICAL_DATA]" at bounding box center [528, 17] width 93 height 12
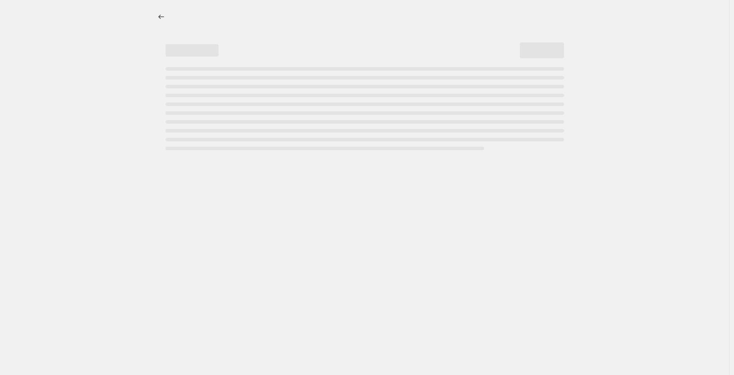
select select "percentage"
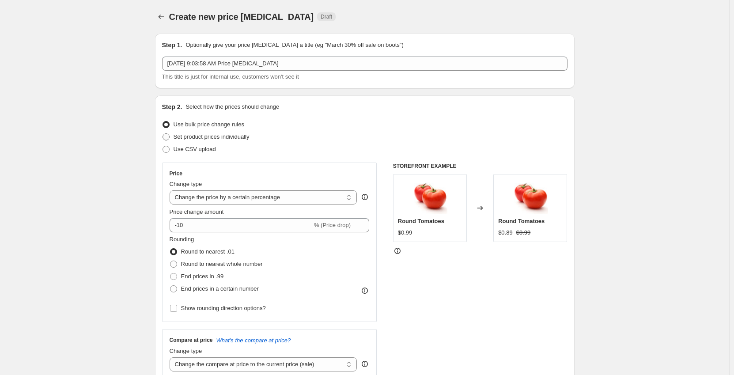
click at [201, 134] on span "Set product prices individually" at bounding box center [212, 136] width 76 height 7
click at [163, 134] on input "Set product prices individually" at bounding box center [163, 133] width 0 height 0
radio input "true"
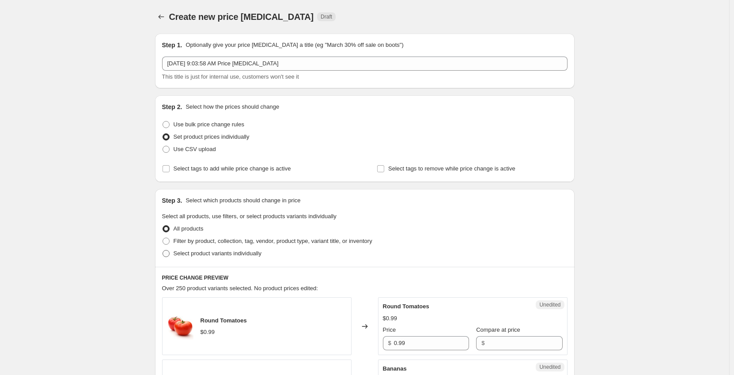
click at [188, 250] on span "Select product variants individually" at bounding box center [218, 253] width 88 height 7
click at [163, 250] on input "Select product variants individually" at bounding box center [163, 250] width 0 height 0
radio input "true"
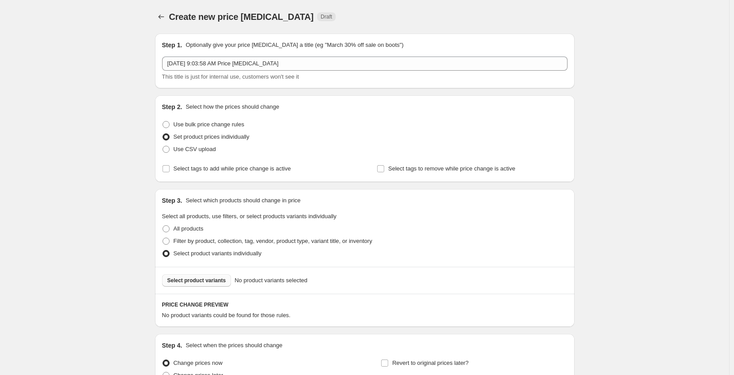
drag, startPoint x: 187, startPoint y: 276, endPoint x: 187, endPoint y: 281, distance: 4.4
click at [187, 281] on span "Select product variants" at bounding box center [196, 280] width 59 height 7
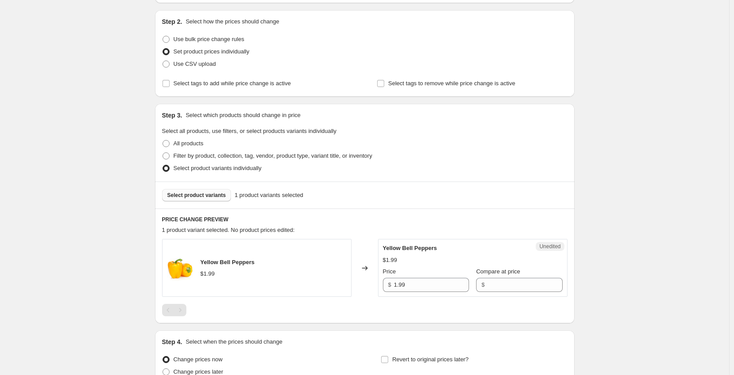
scroll to position [133, 0]
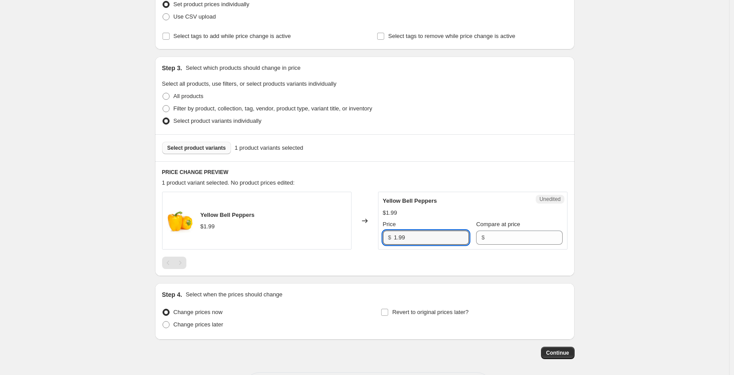
drag, startPoint x: 417, startPoint y: 239, endPoint x: 359, endPoint y: 240, distance: 58.3
click at [361, 243] on div "Yellow Bell Peppers $1.99 Changed to Unedited Yellow Bell Peppers $1.99 Price $…" at bounding box center [365, 221] width 406 height 58
type input "0.99"
click at [209, 327] on span "Change prices later" at bounding box center [199, 324] width 50 height 7
click at [163, 322] on input "Change prices later" at bounding box center [163, 321] width 0 height 0
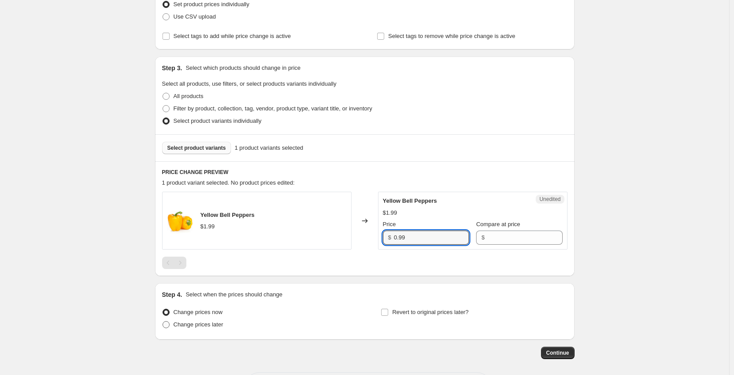
radio input "true"
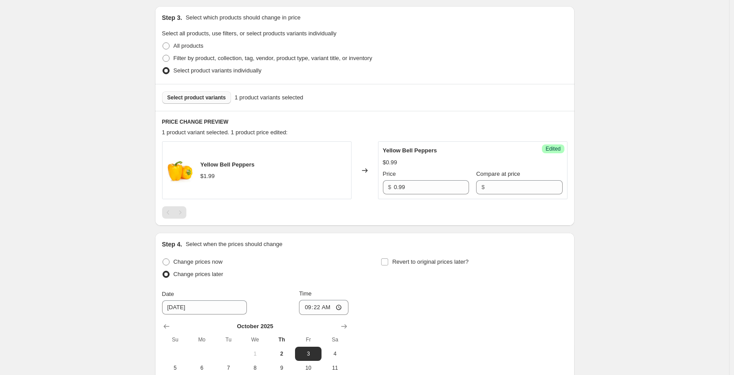
scroll to position [265, 0]
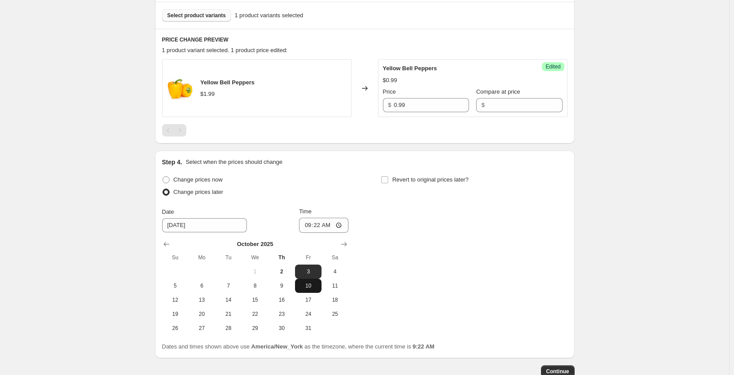
click at [308, 284] on span "10" at bounding box center [308, 285] width 19 height 7
type input "[DATE]"
click at [310, 223] on input "09:22" at bounding box center [323, 225] width 49 height 15
type input "00:01"
click at [388, 180] on input "Revert to original prices later?" at bounding box center [384, 179] width 7 height 7
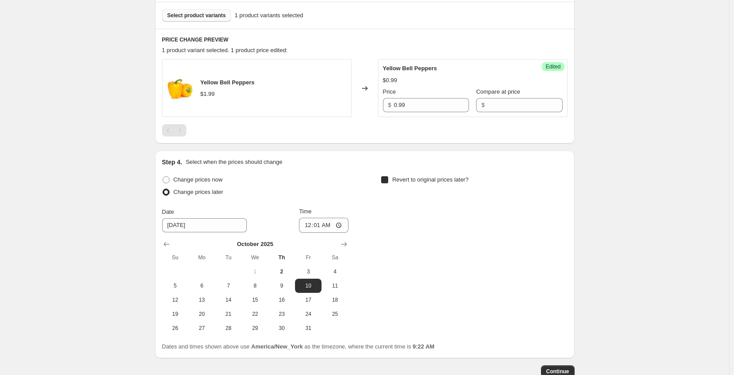
checkbox input "true"
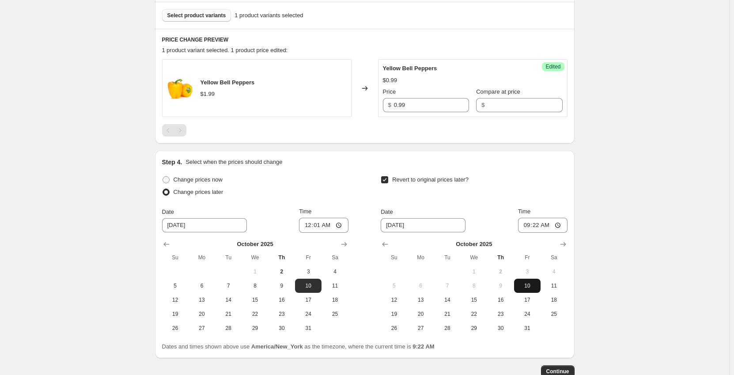
click at [527, 284] on span "10" at bounding box center [527, 285] width 19 height 7
type input "[DATE]"
click at [527, 222] on input "09:22" at bounding box center [542, 225] width 49 height 15
type input "23:59"
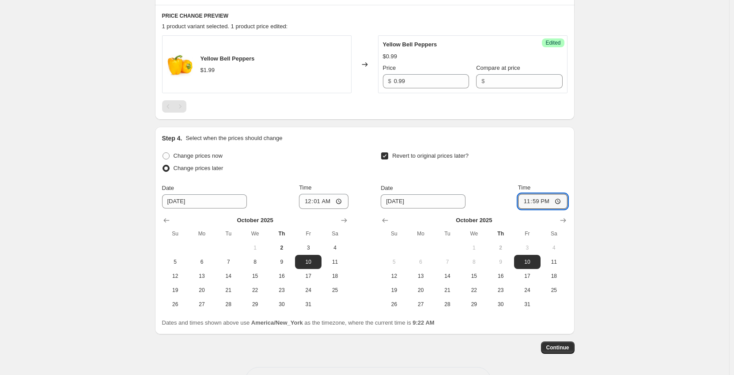
scroll to position [309, 0]
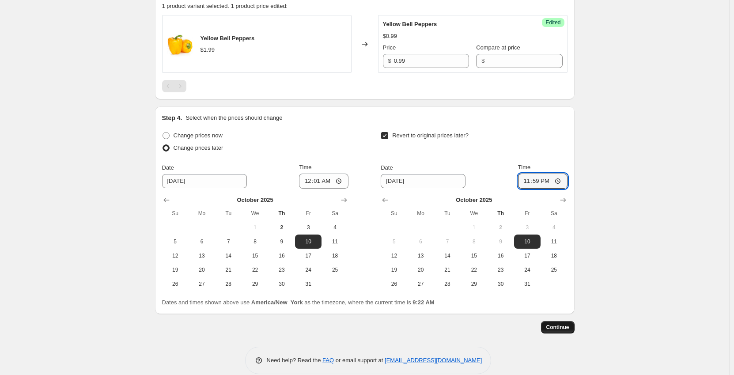
click at [564, 330] on span "Continue" at bounding box center [557, 327] width 23 height 7
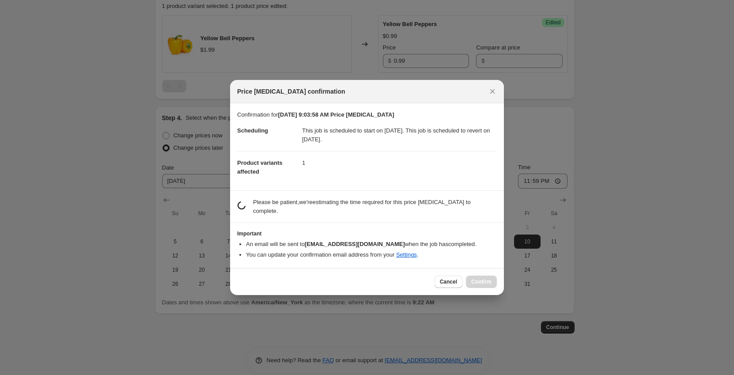
scroll to position [0, 0]
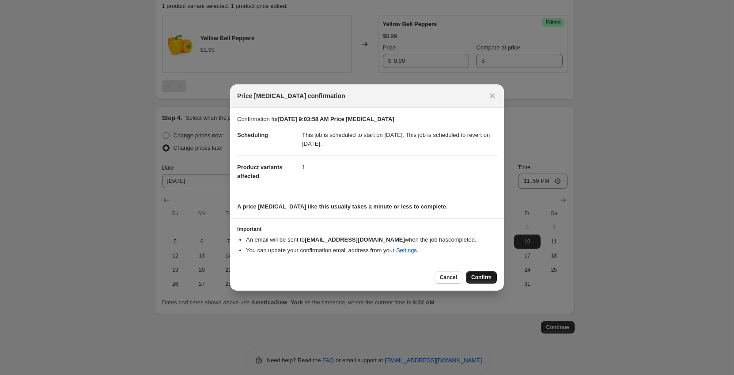
click at [478, 279] on span "Confirm" at bounding box center [481, 277] width 20 height 7
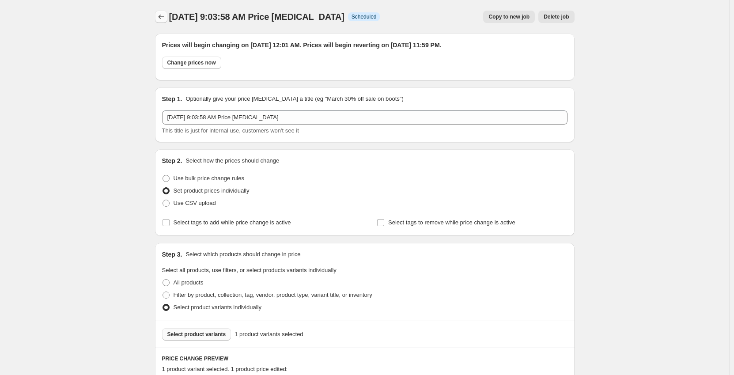
click at [165, 18] on icon "Price change jobs" at bounding box center [161, 16] width 9 height 9
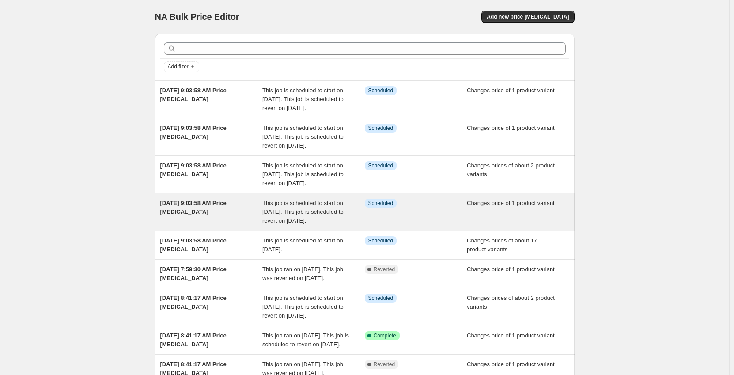
click at [321, 224] on span "This job is scheduled to start on [DATE]. This job is scheduled to revert on [D…" at bounding box center [302, 212] width 81 height 24
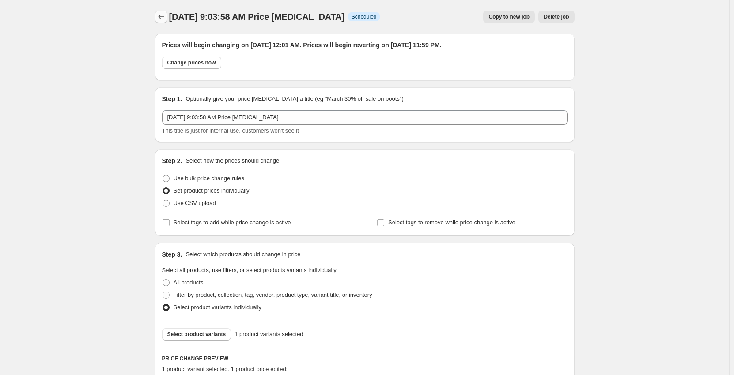
click at [160, 16] on icon "Price change jobs" at bounding box center [161, 16] width 9 height 9
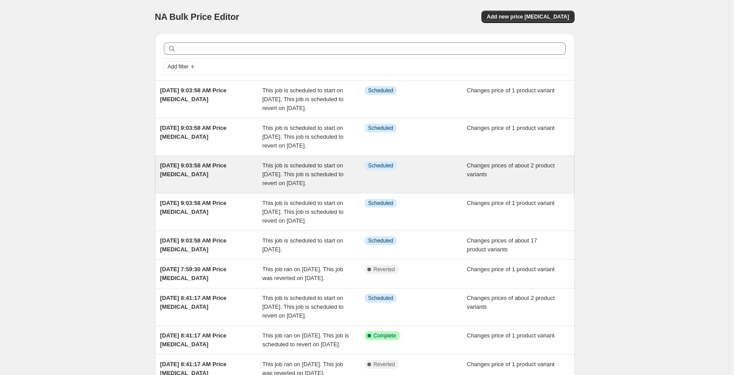
click at [267, 186] on span "This job is scheduled to start on [DATE]. This job is scheduled to revert on [D…" at bounding box center [302, 174] width 81 height 24
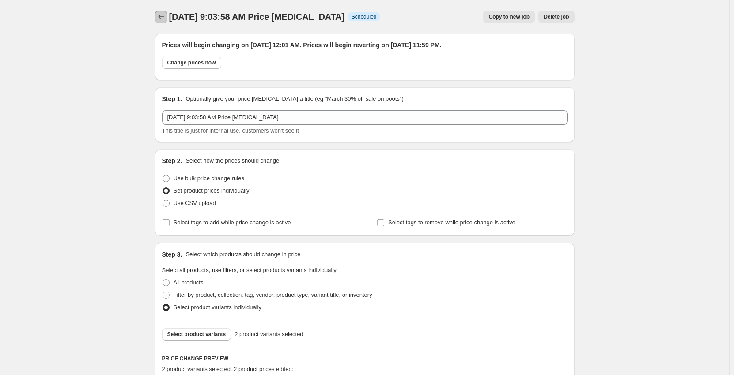
click at [163, 16] on icon "Price change jobs" at bounding box center [161, 16] width 9 height 9
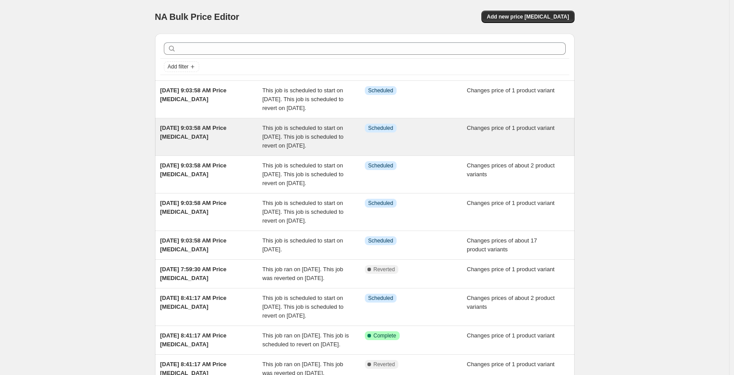
click at [282, 149] on span "This job is scheduled to start on [DATE]. This job is scheduled to revert on [D…" at bounding box center [302, 137] width 81 height 24
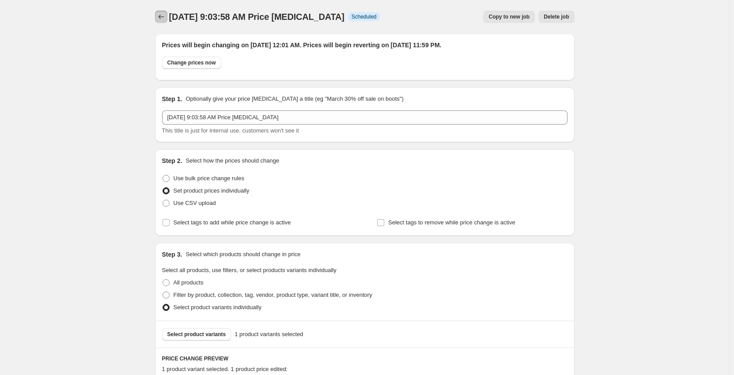
click at [165, 20] on icon "Price change jobs" at bounding box center [161, 16] width 9 height 9
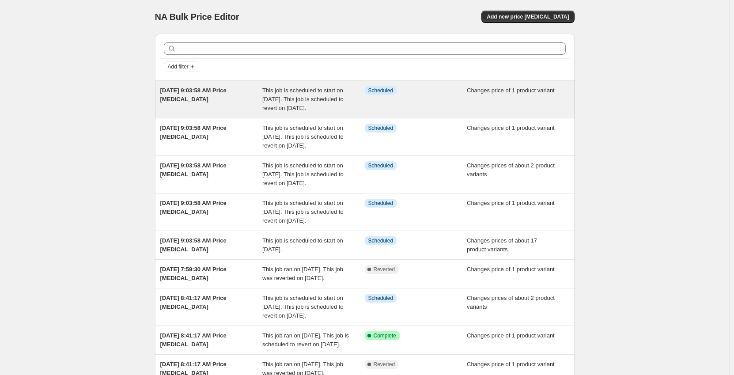
click at [198, 103] on div "[DATE] 9:03:58 AM Price [MEDICAL_DATA]" at bounding box center [211, 99] width 102 height 27
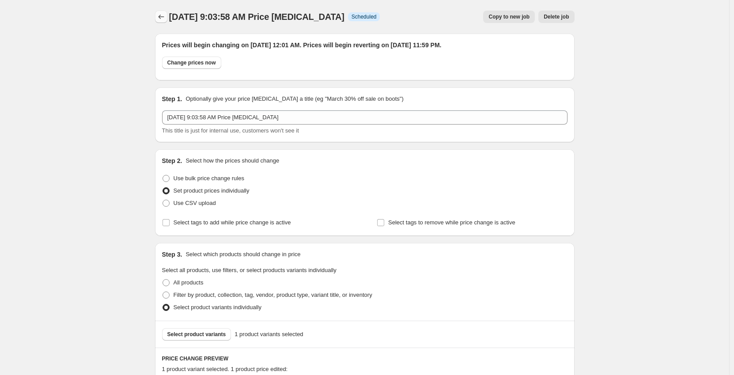
click at [166, 18] on icon "Price change jobs" at bounding box center [161, 16] width 9 height 9
